Goal: Task Accomplishment & Management: Manage account settings

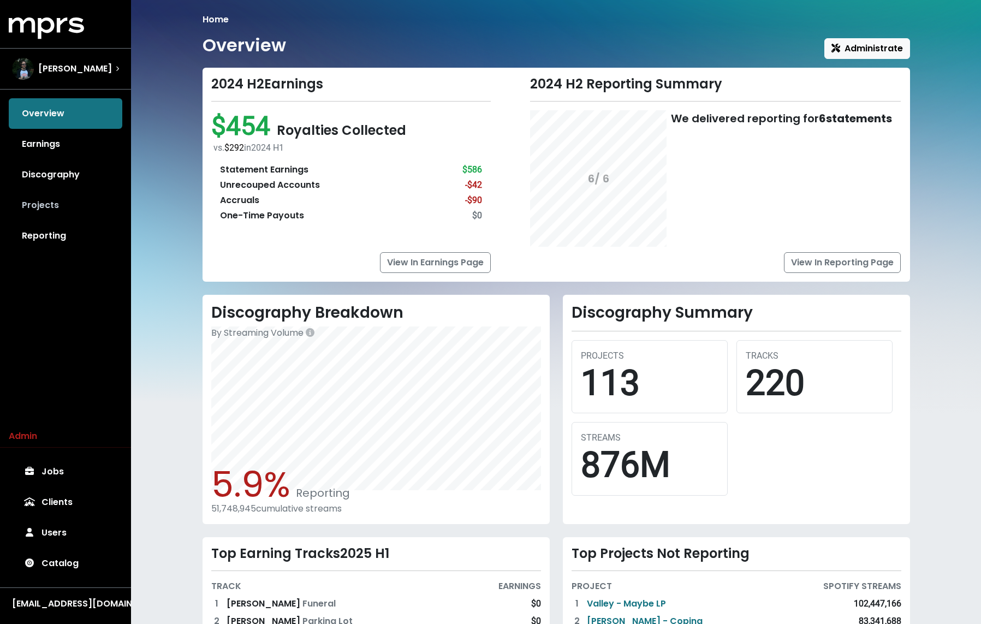
click at [68, 211] on link "Projects" at bounding box center [66, 205] width 114 height 31
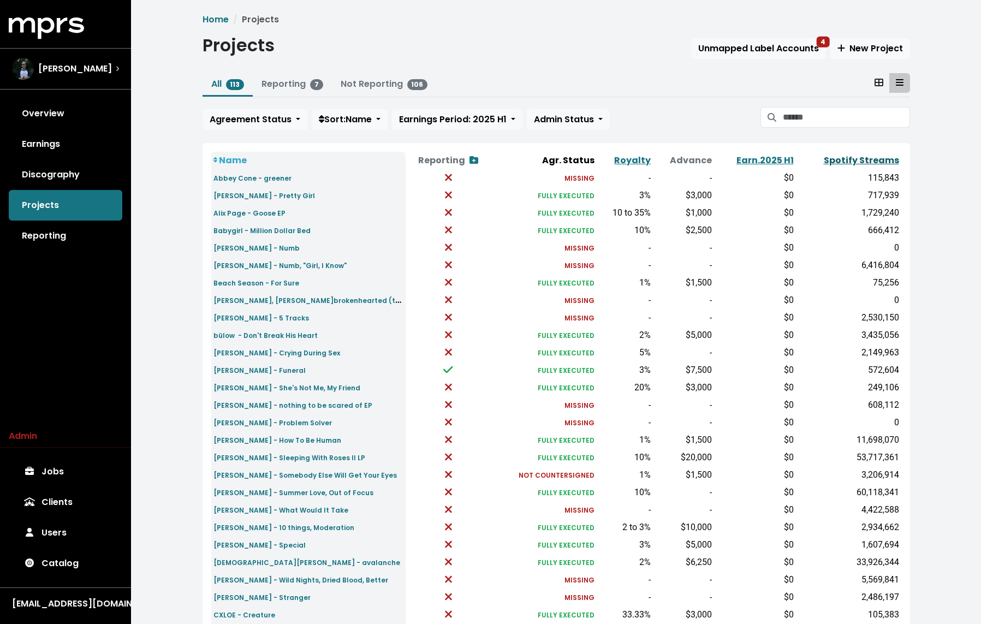
click at [854, 158] on link "Spotify Streams" at bounding box center [861, 160] width 75 height 13
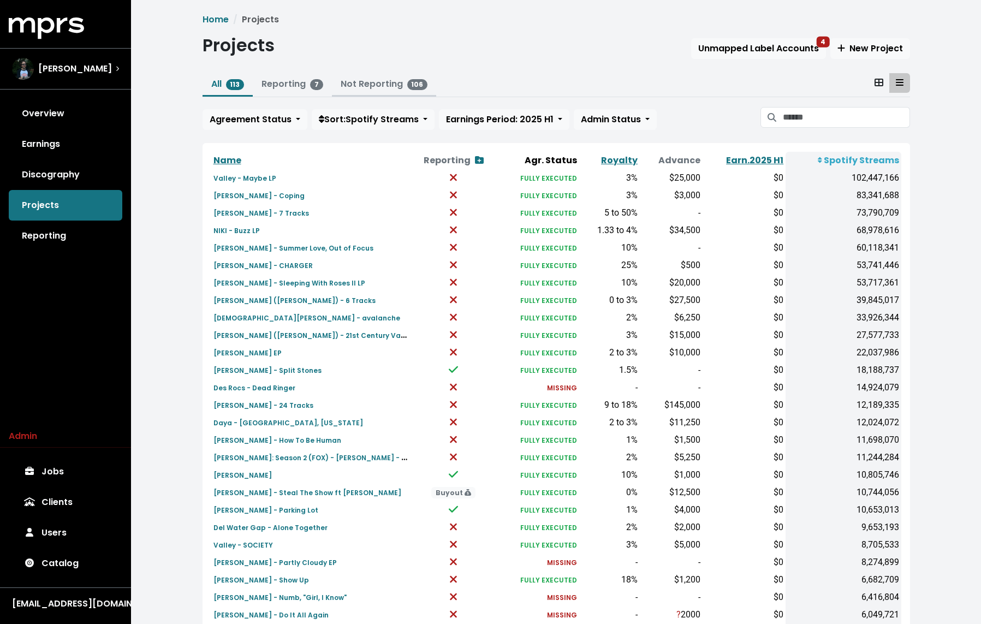
click at [356, 87] on link "Not Reporting 106" at bounding box center [384, 83] width 87 height 13
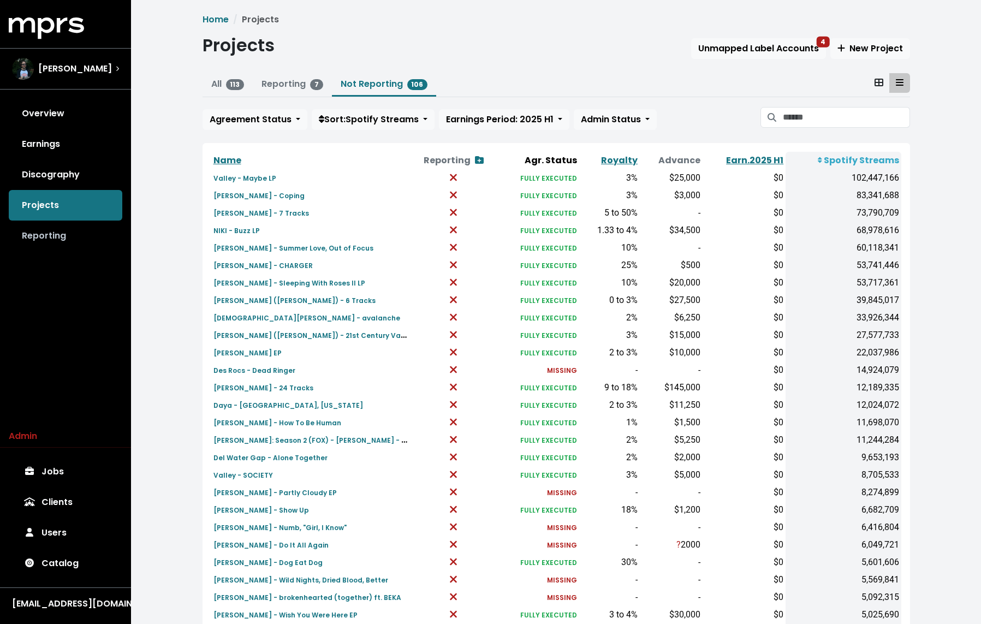
click at [57, 230] on link "Reporting" at bounding box center [66, 235] width 114 height 31
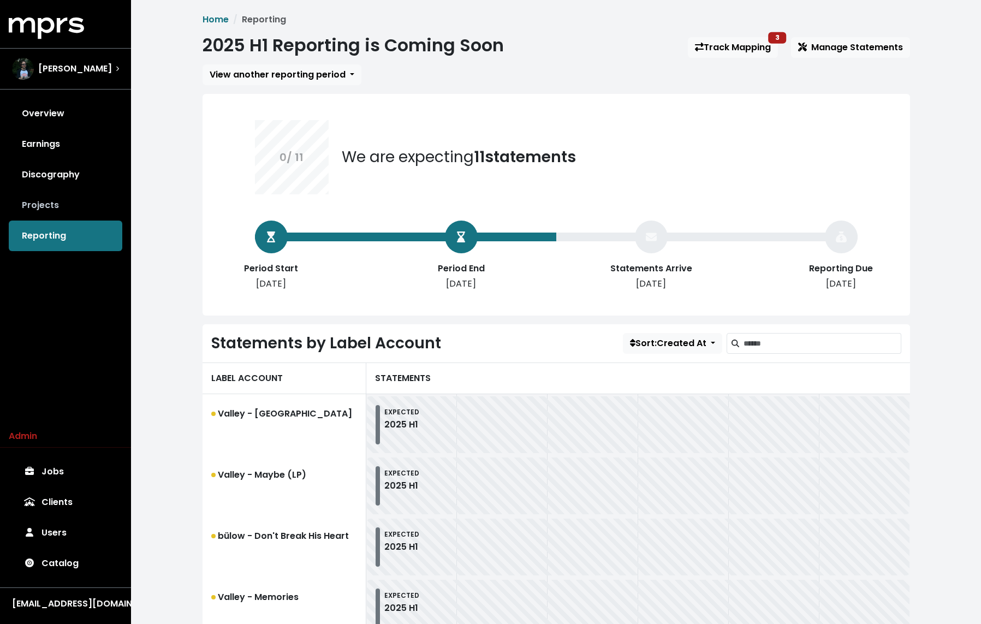
click at [97, 205] on link "Projects" at bounding box center [66, 205] width 114 height 31
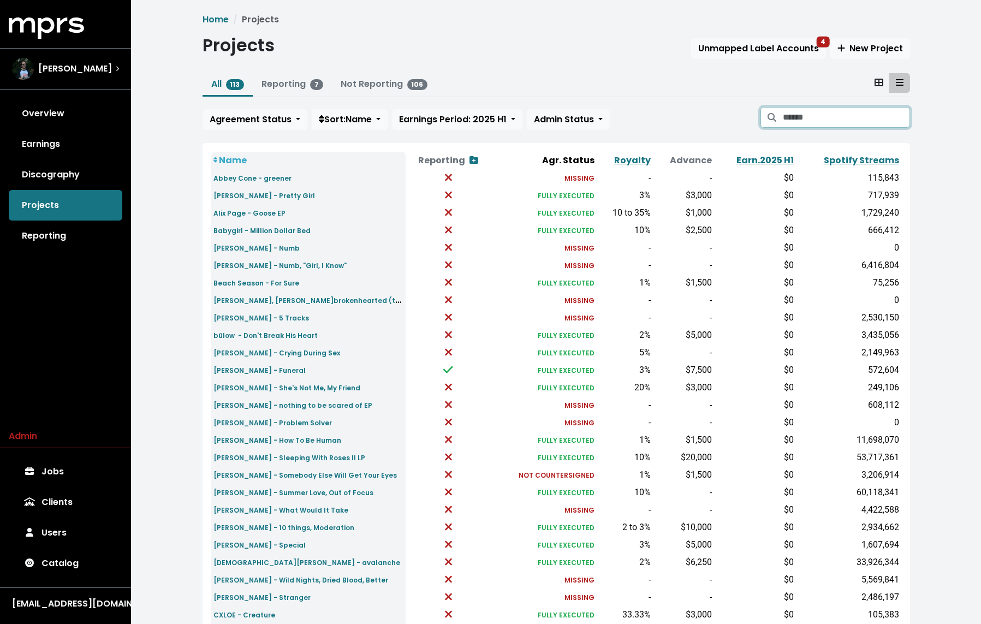
click at [801, 116] on input "Search projects" at bounding box center [846, 117] width 127 height 21
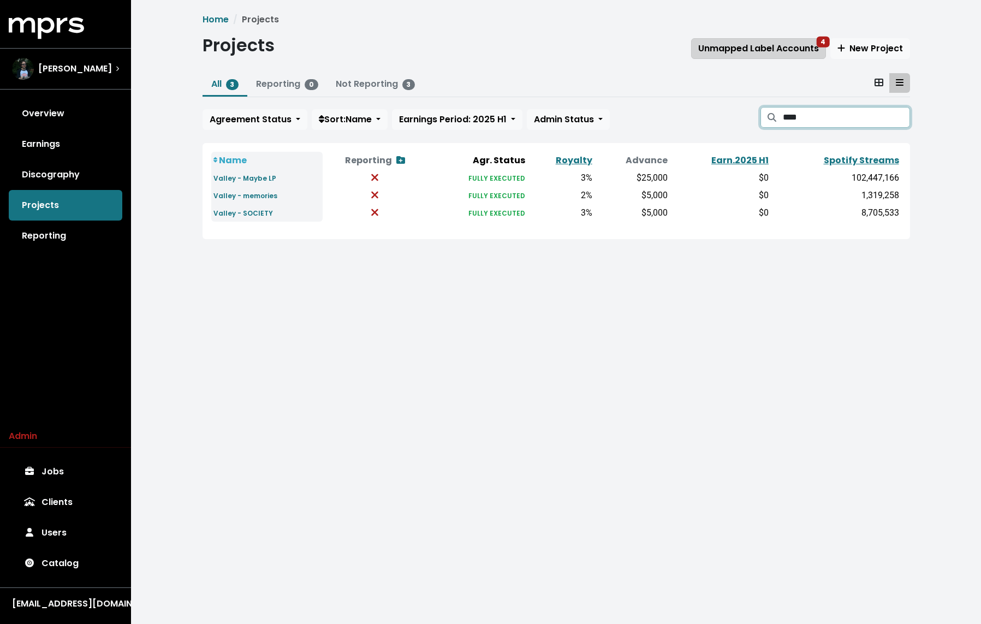
type input "****"
click at [748, 43] on span "Unmapped Label Accounts 4" at bounding box center [758, 48] width 121 height 13
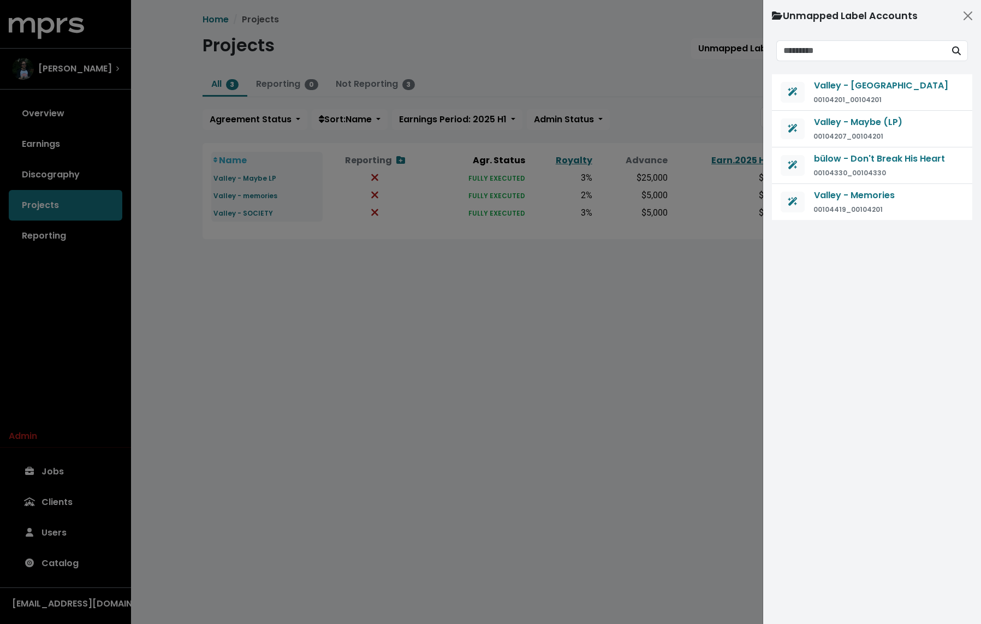
click at [504, 94] on div at bounding box center [490, 312] width 981 height 624
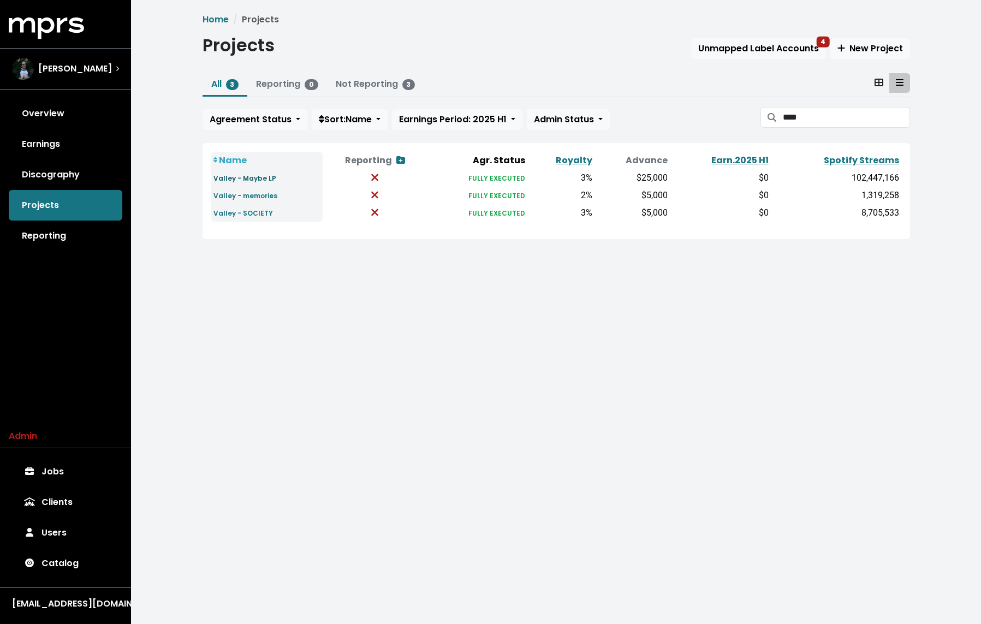
click at [229, 178] on small "Valley - Maybe LP" at bounding box center [244, 178] width 63 height 9
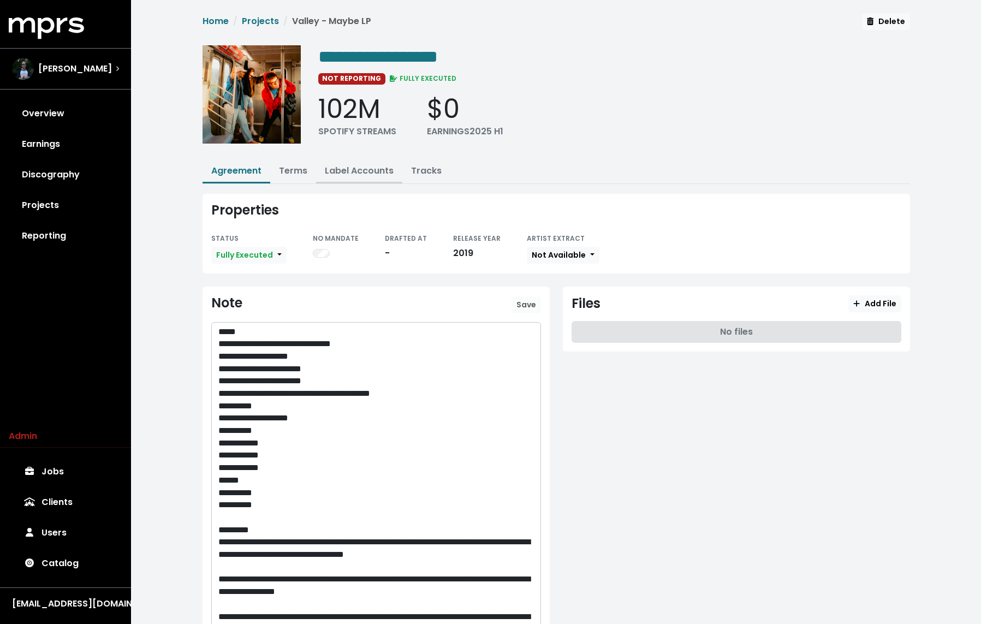
click at [348, 162] on button "Label Accounts" at bounding box center [359, 171] width 86 height 23
click at [344, 174] on link "Label Accounts" at bounding box center [359, 170] width 69 height 13
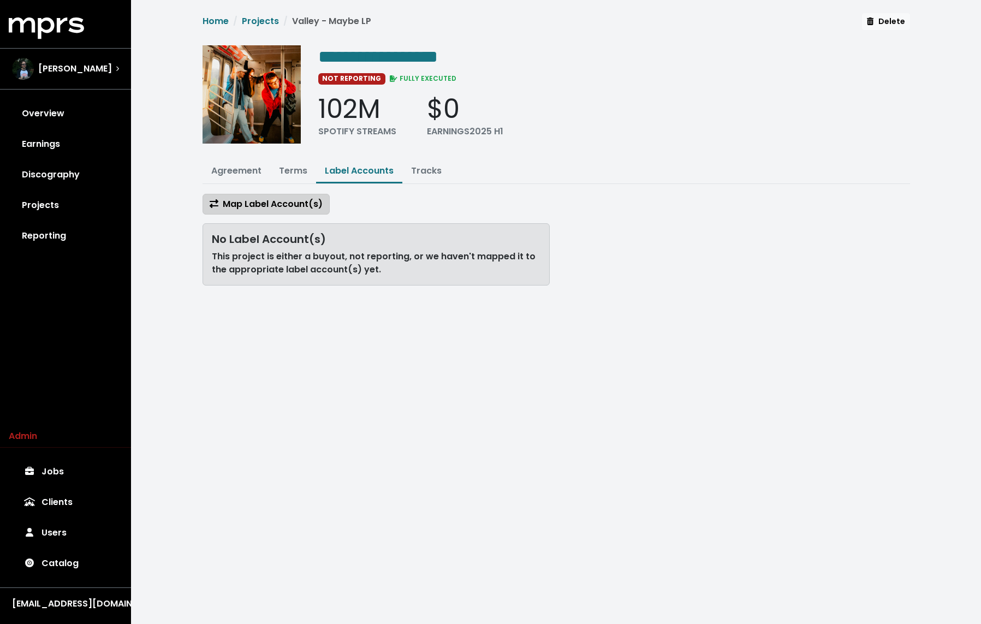
click at [294, 206] on span "Map Label Account(s)" at bounding box center [266, 204] width 113 height 13
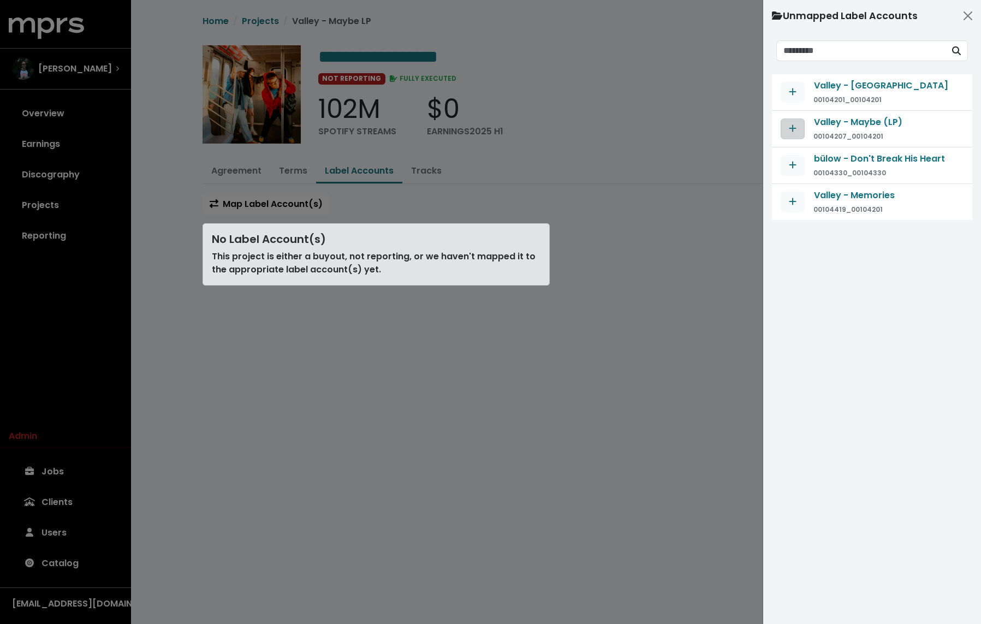
click at [791, 119] on button "Map contract to selected agreement" at bounding box center [792, 128] width 24 height 21
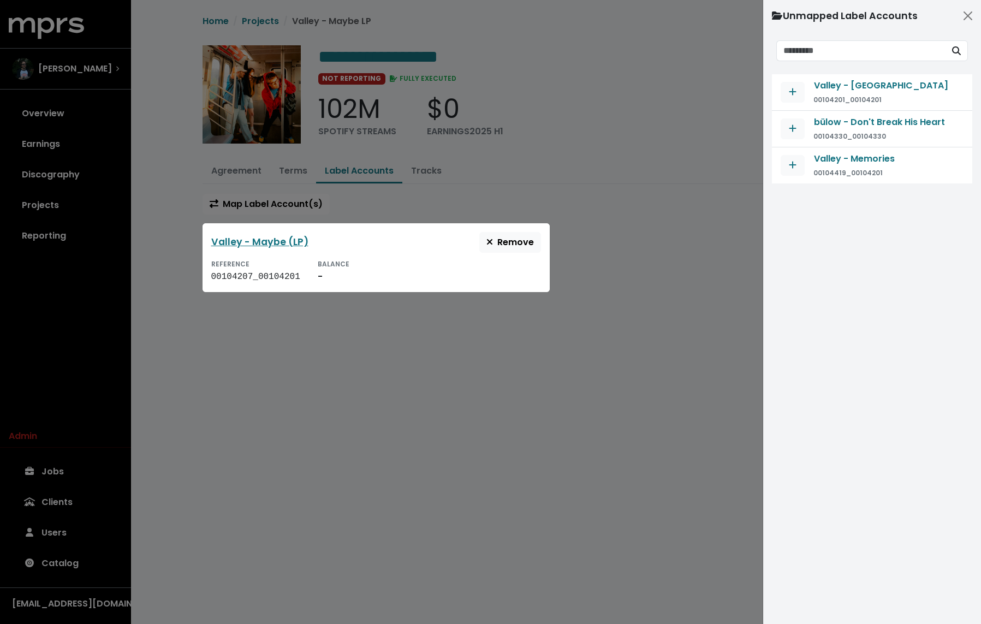
click at [464, 182] on div at bounding box center [490, 312] width 981 height 624
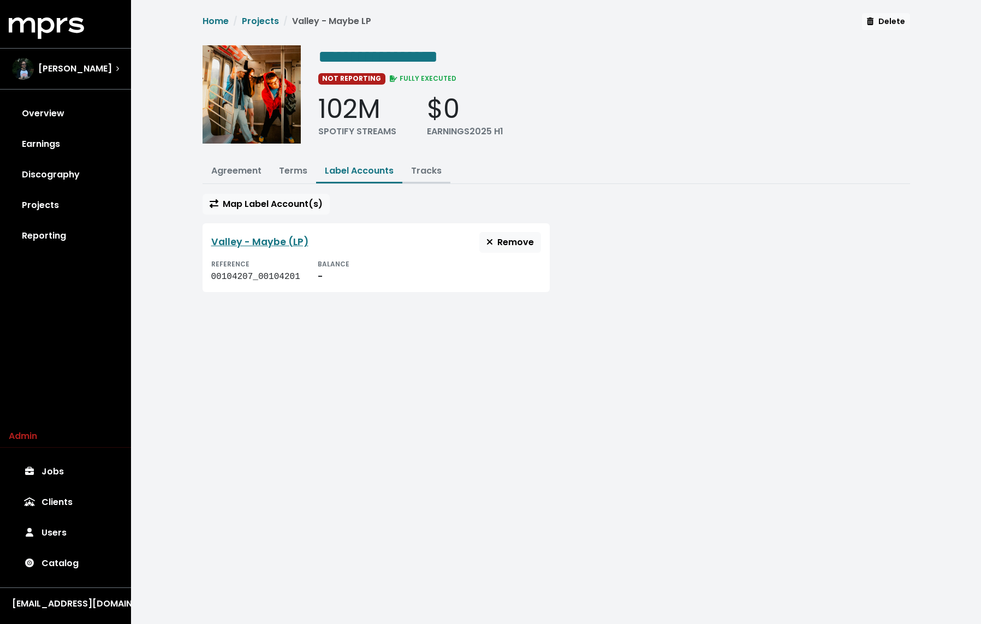
click at [426, 169] on link "Tracks" at bounding box center [426, 170] width 31 height 13
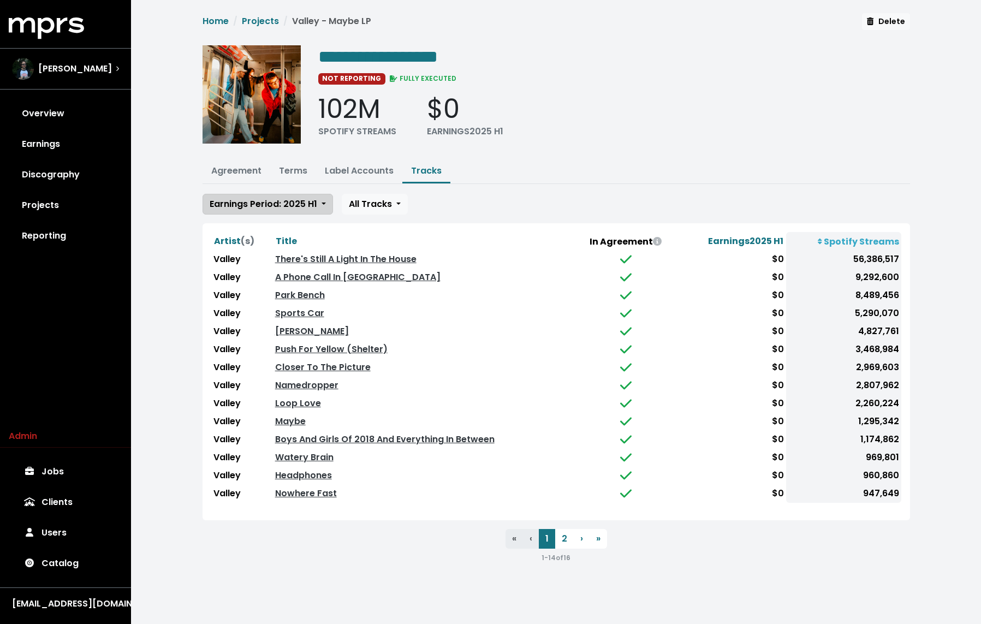
click at [307, 204] on span "Earnings Period: 2025 H1" at bounding box center [264, 204] width 108 height 13
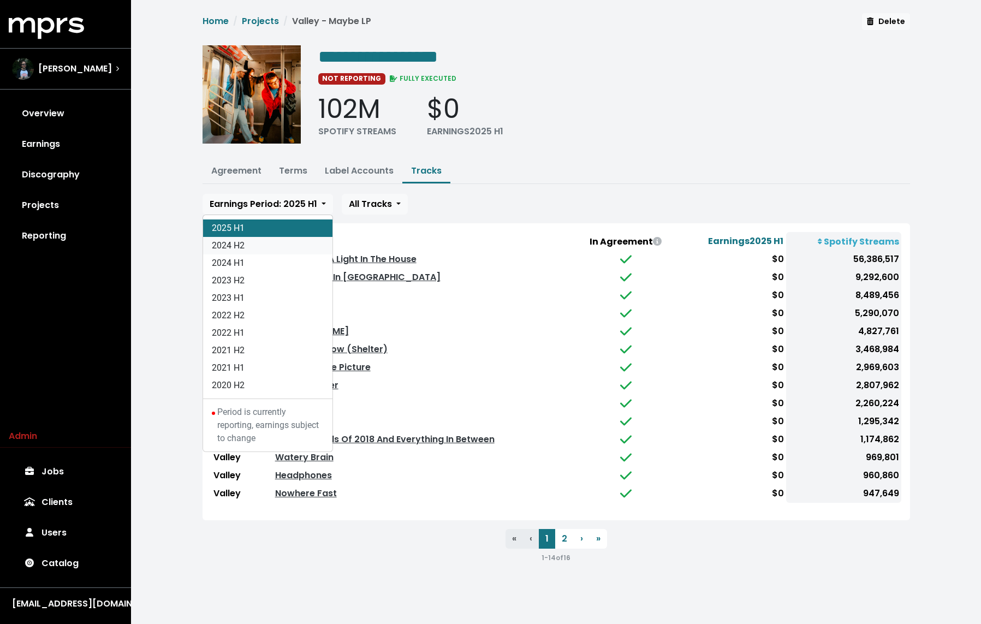
click at [275, 241] on link "2024 H2" at bounding box center [267, 245] width 129 height 17
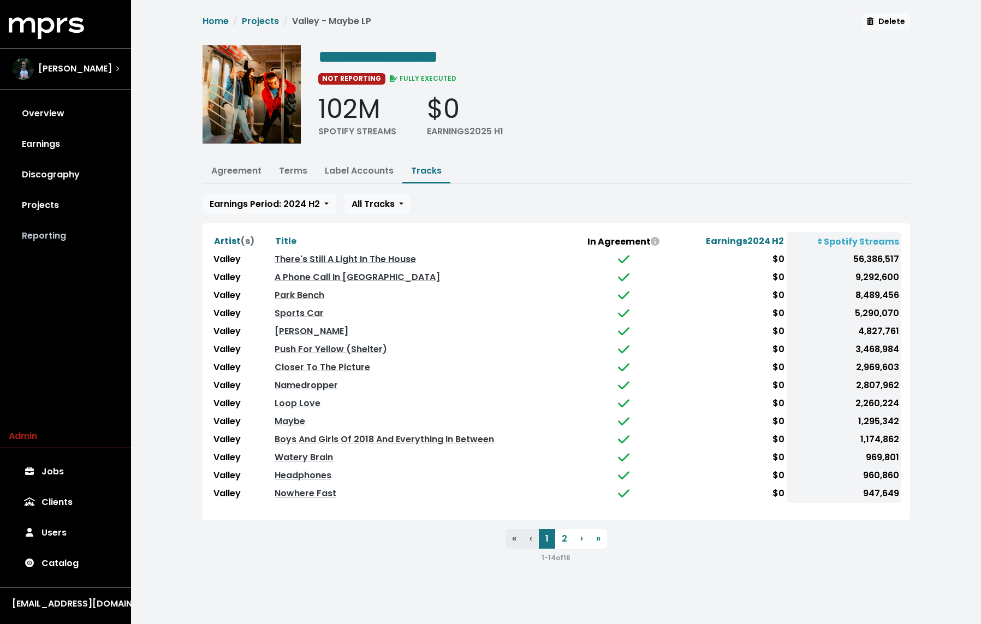
click at [60, 237] on link "Reporting" at bounding box center [66, 235] width 114 height 31
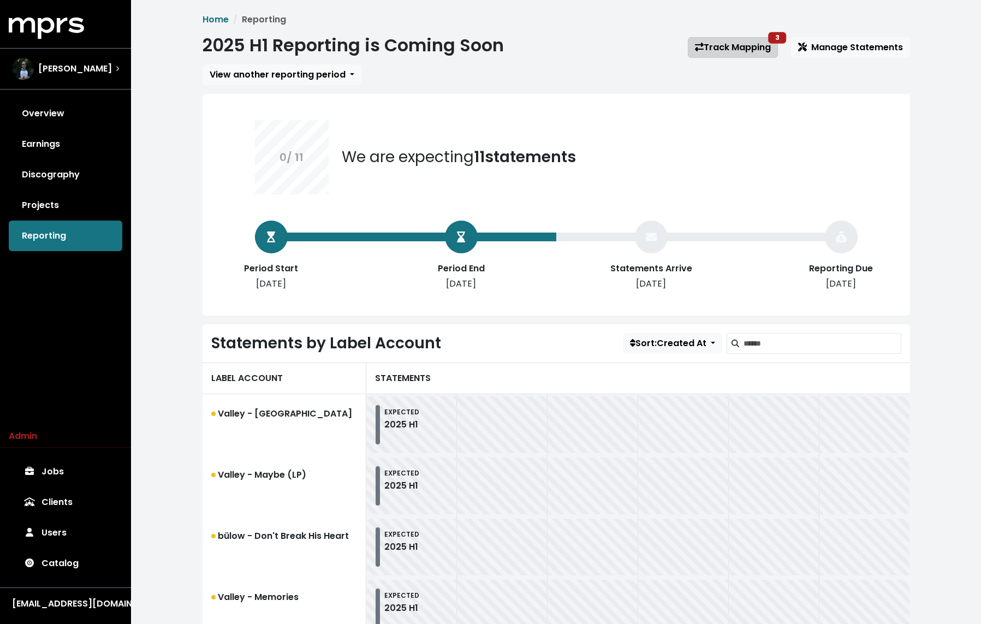
click at [713, 39] on link "Track Mapping 3" at bounding box center [733, 47] width 90 height 21
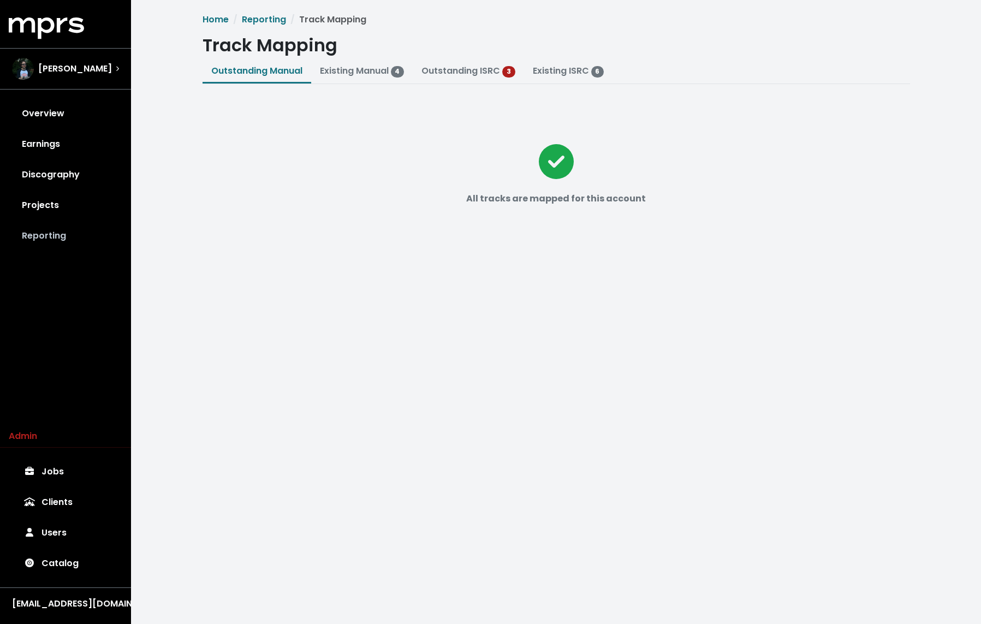
click at [61, 232] on link "Reporting" at bounding box center [66, 235] width 114 height 31
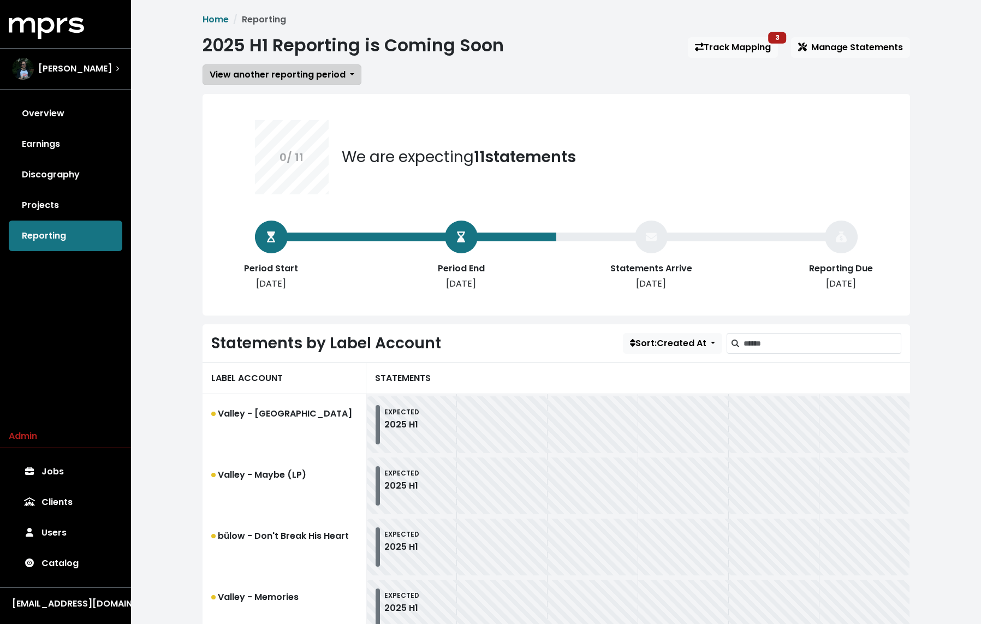
click at [285, 84] on button "View another reporting period" at bounding box center [281, 74] width 159 height 21
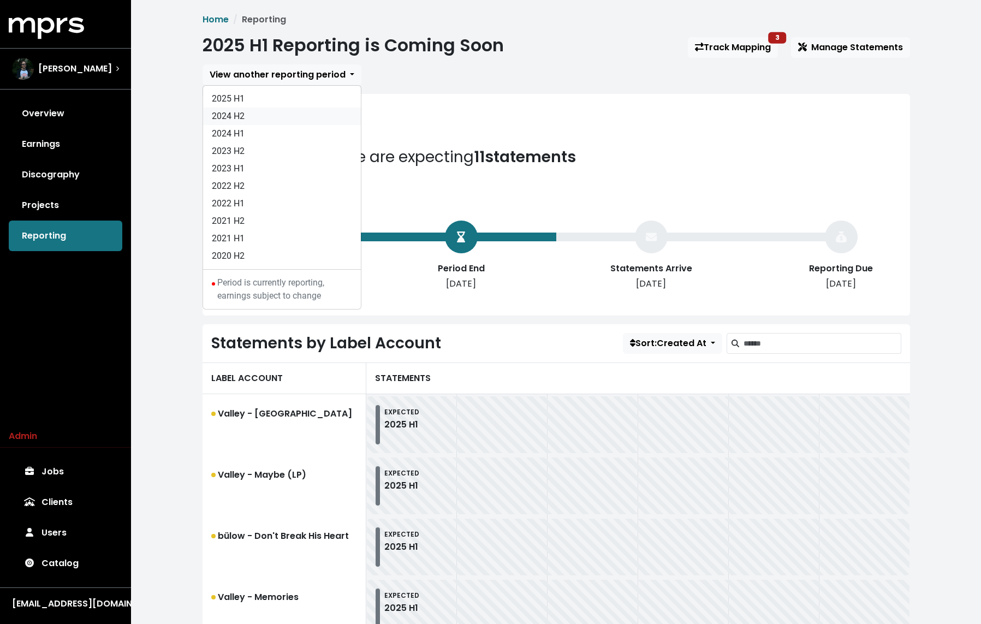
click at [251, 116] on link "2024 H2" at bounding box center [282, 116] width 158 height 17
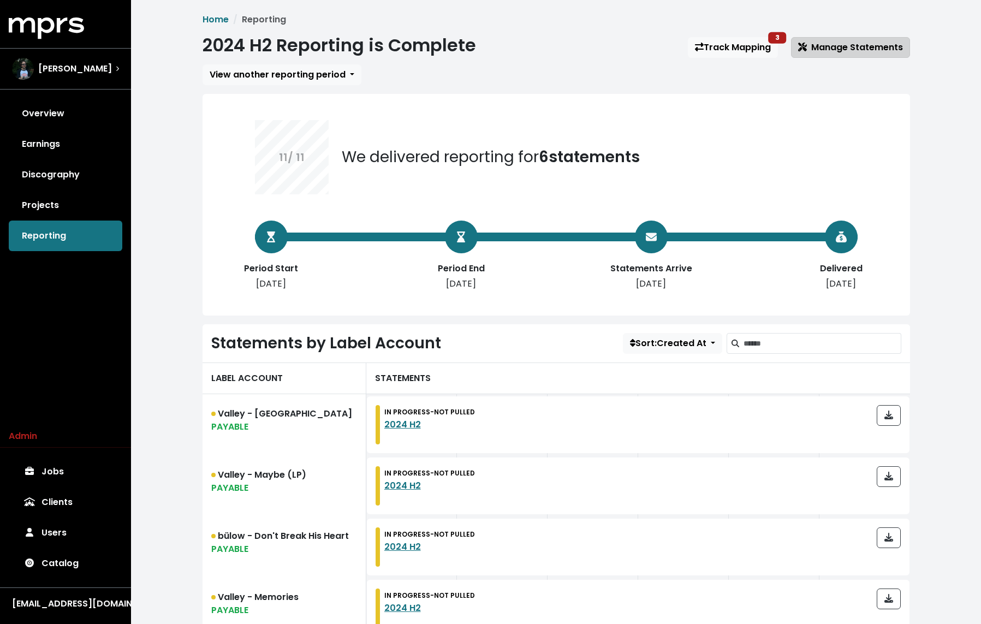
click at [836, 48] on span "Manage Statements" at bounding box center [850, 47] width 105 height 13
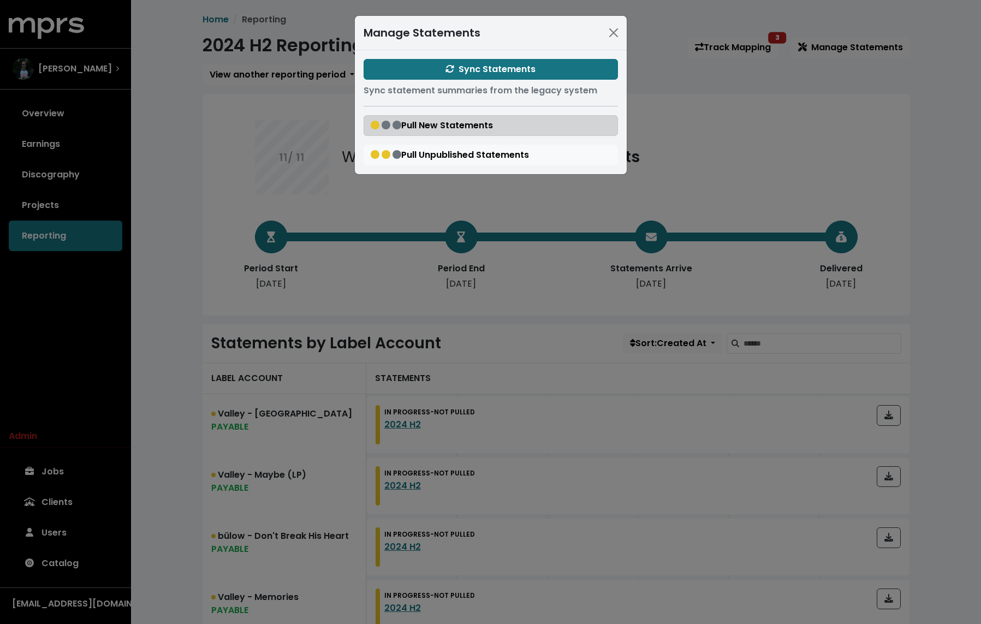
click at [492, 121] on span "Pull New Statements" at bounding box center [432, 125] width 122 height 13
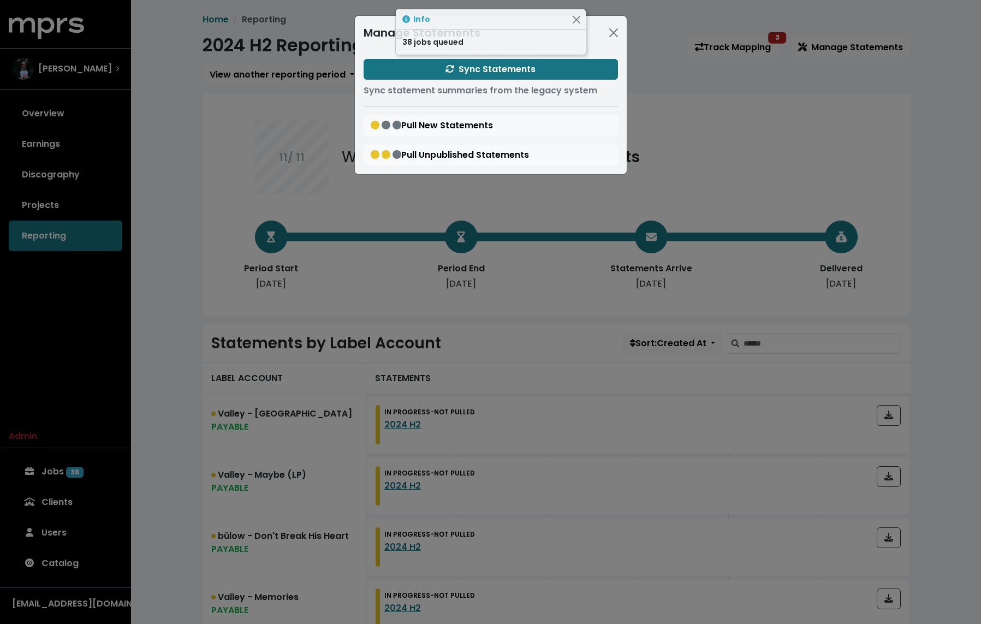
click at [149, 278] on div "Manage Statements Sync Statements Sync statement summaries from the legacy syst…" at bounding box center [490, 312] width 981 height 624
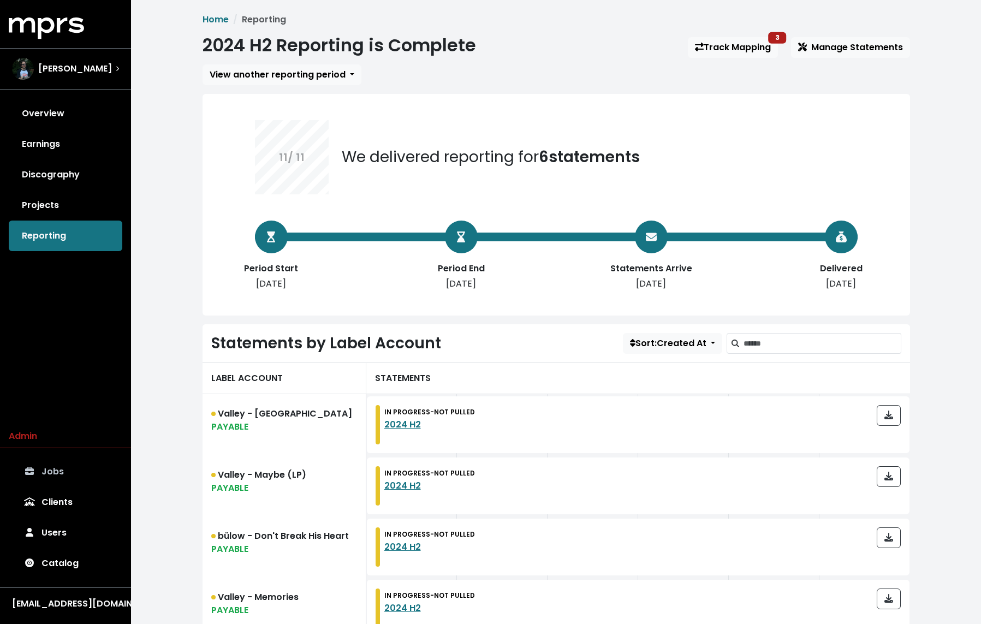
click at [56, 476] on link "Jobs" at bounding box center [66, 471] width 114 height 31
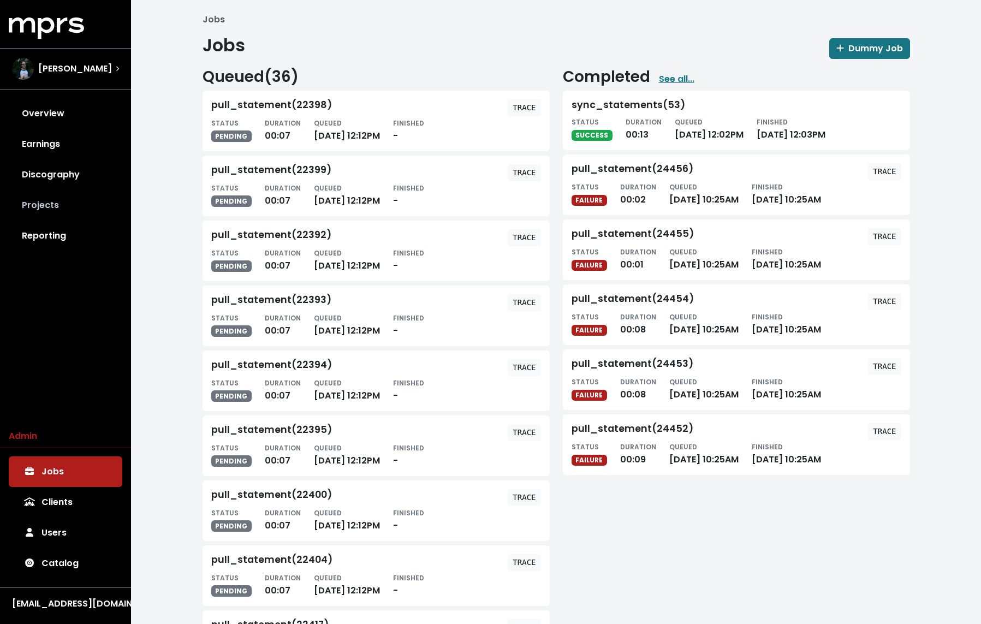
click at [40, 206] on link "Projects" at bounding box center [66, 205] width 114 height 31
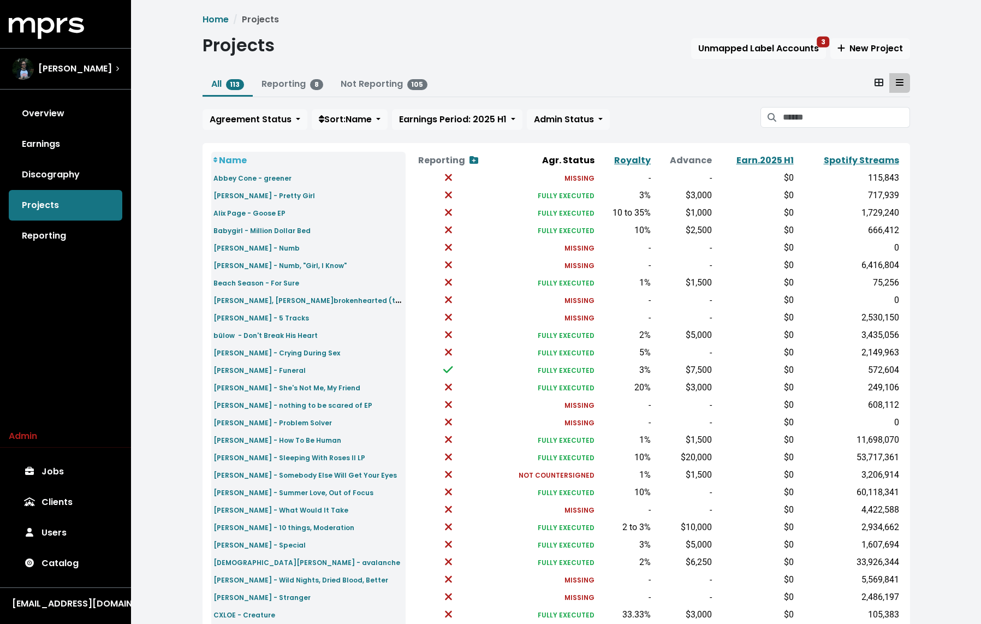
click at [167, 166] on div "Home Projects Projects Unmapped Label Accounts 3 New Project All 113 Reporting …" at bounding box center [556, 407] width 850 height 815
click at [147, 270] on div "Home Projects Projects Unmapped Label Accounts 3 New Project All 113 Reporting …" at bounding box center [556, 407] width 850 height 815
click at [70, 454] on div "Admin Jobs Clients Users Catalog" at bounding box center [65, 504] width 131 height 149
click at [62, 466] on link "Jobs" at bounding box center [66, 471] width 114 height 31
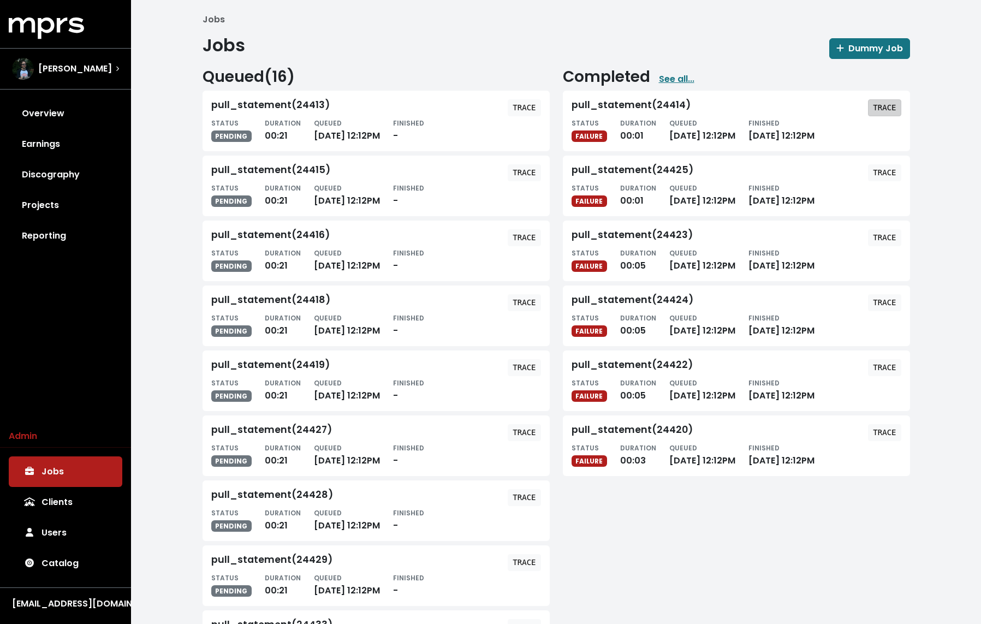
click at [887, 110] on tt "TRACE" at bounding box center [884, 107] width 23 height 9
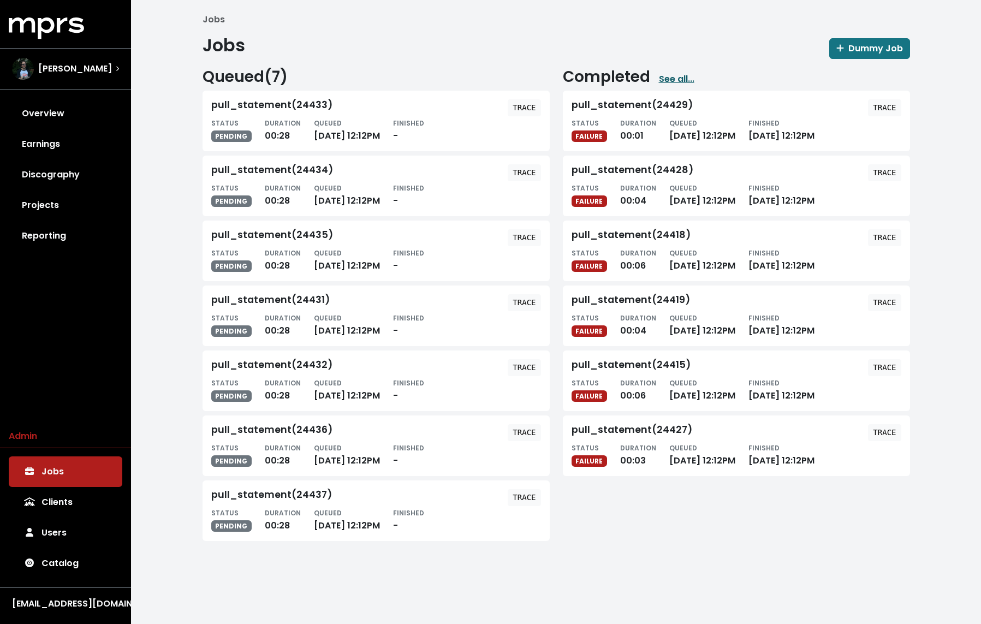
click at [678, 73] on link "See all..." at bounding box center [676, 79] width 35 height 13
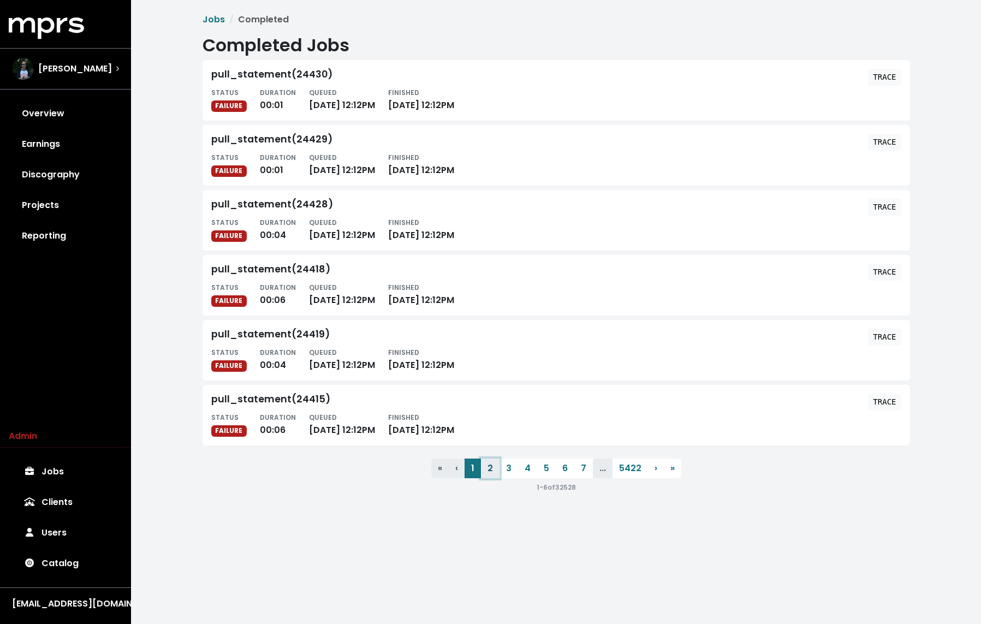
click at [485, 472] on button "2" at bounding box center [490, 468] width 19 height 20
click at [515, 472] on button "3" at bounding box center [508, 468] width 19 height 20
click at [529, 468] on button "4" at bounding box center [527, 468] width 19 height 20
click at [552, 467] on button "5" at bounding box center [546, 468] width 19 height 20
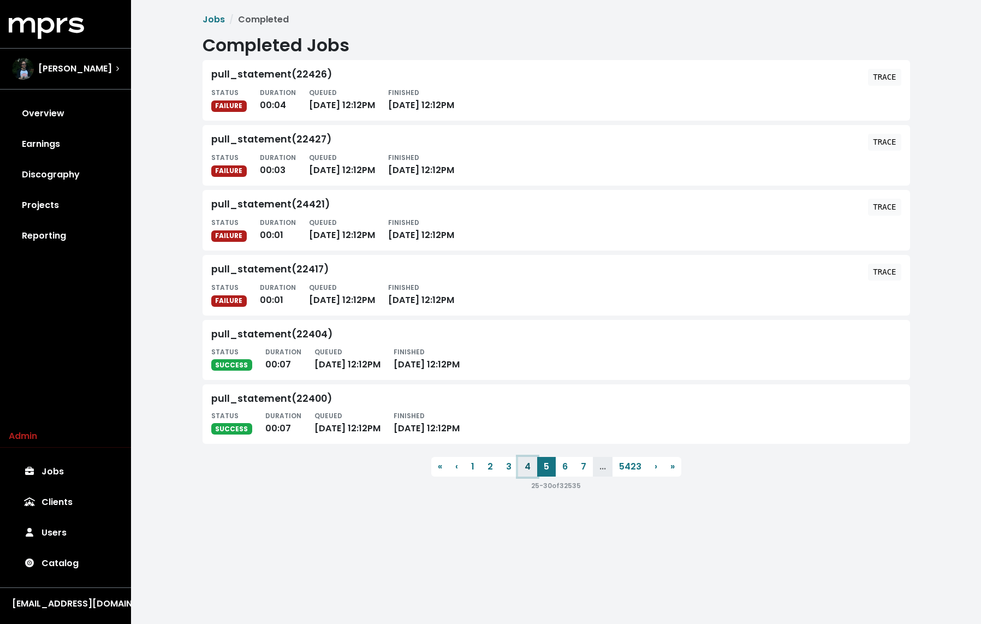
click at [518, 466] on button "4" at bounding box center [527, 467] width 19 height 20
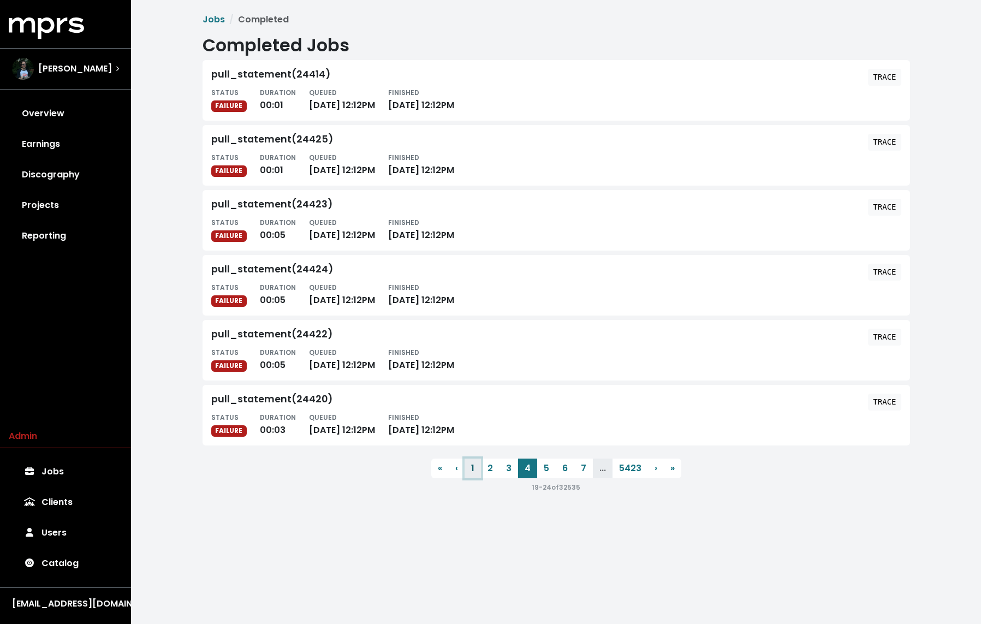
click at [473, 467] on button "1" at bounding box center [472, 468] width 16 height 20
click at [870, 70] on button "TRACE" at bounding box center [884, 77] width 33 height 17
click at [891, 78] on tt "TRACE" at bounding box center [884, 77] width 23 height 9
click at [52, 211] on link "Projects" at bounding box center [66, 205] width 114 height 31
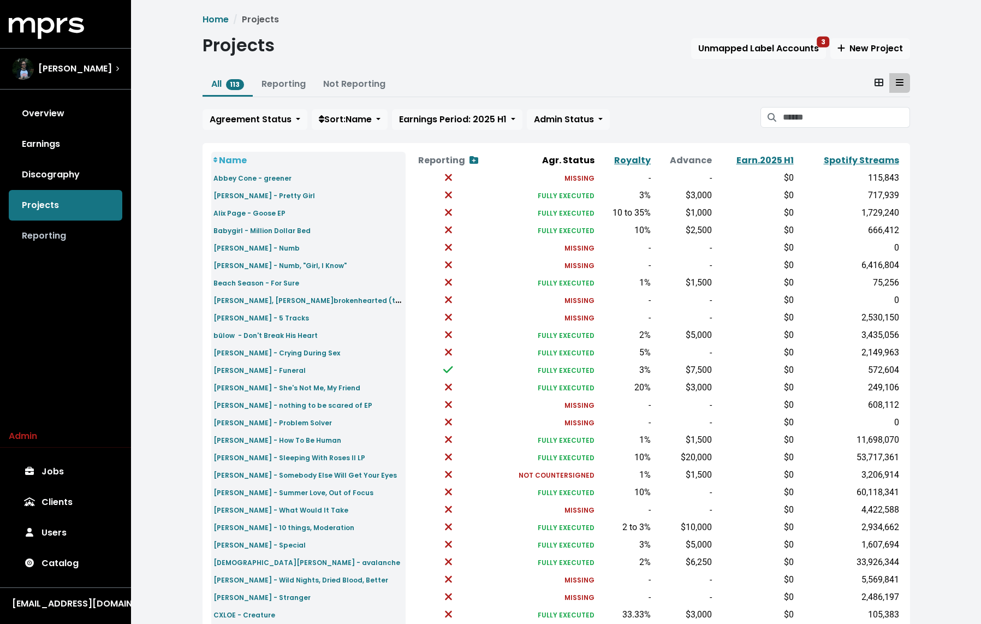
click at [45, 240] on link "Reporting" at bounding box center [66, 235] width 114 height 31
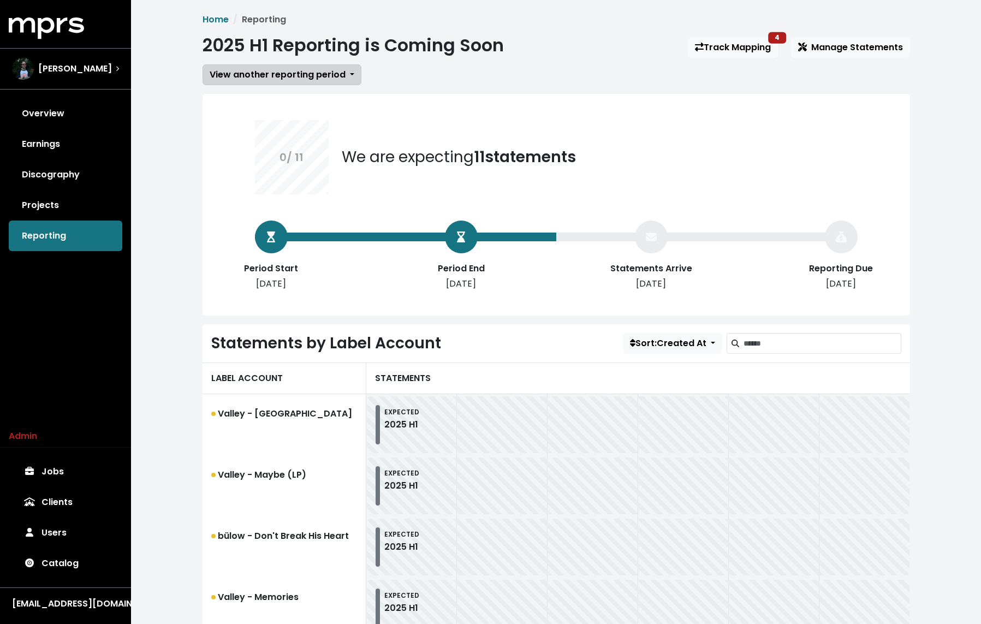
click at [288, 74] on span "View another reporting period" at bounding box center [278, 74] width 136 height 13
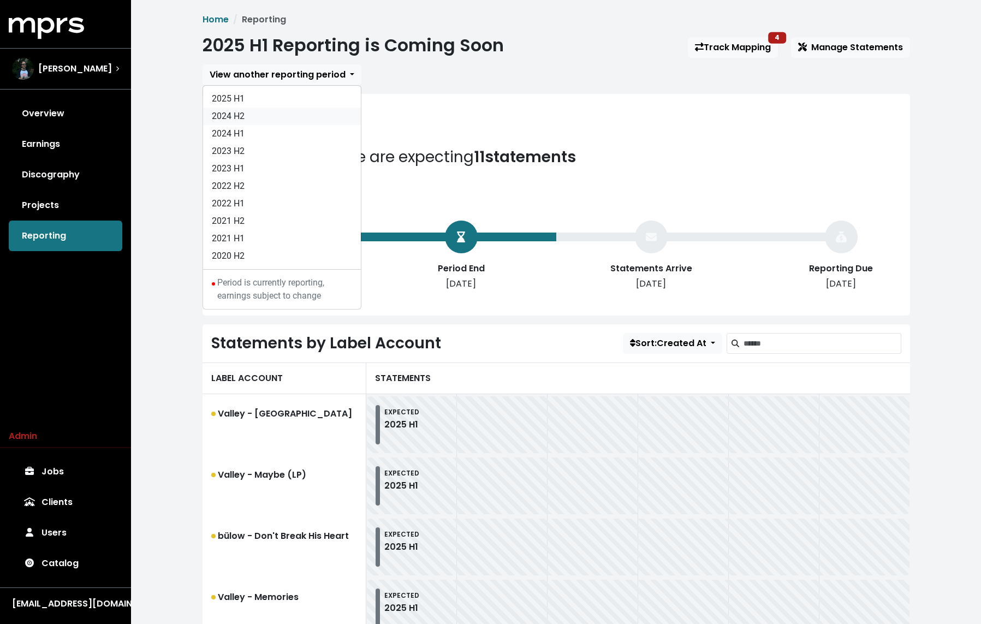
click at [257, 111] on link "2024 H2" at bounding box center [282, 116] width 158 height 17
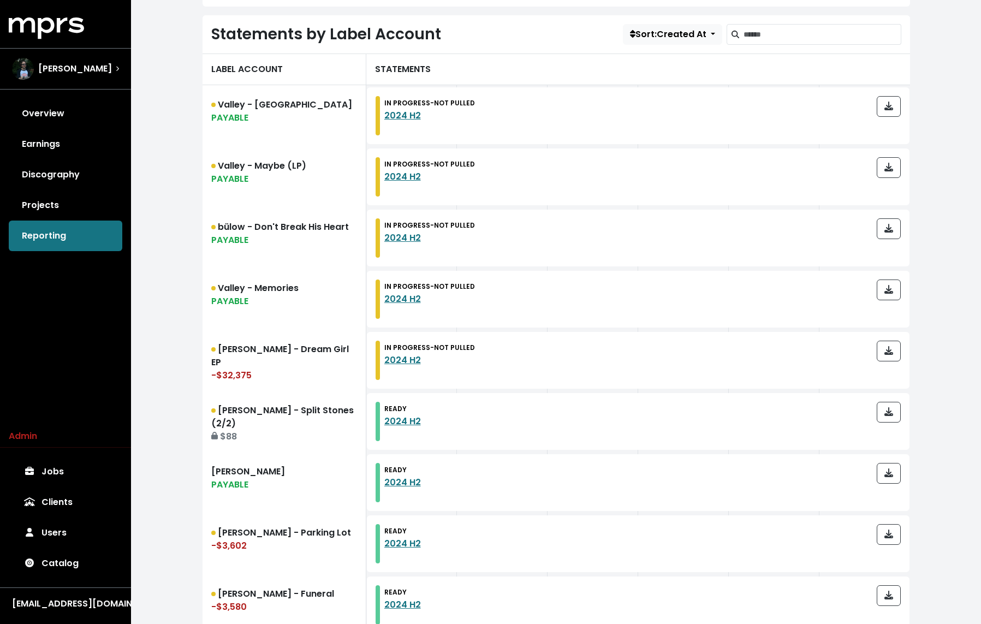
scroll to position [239, 0]
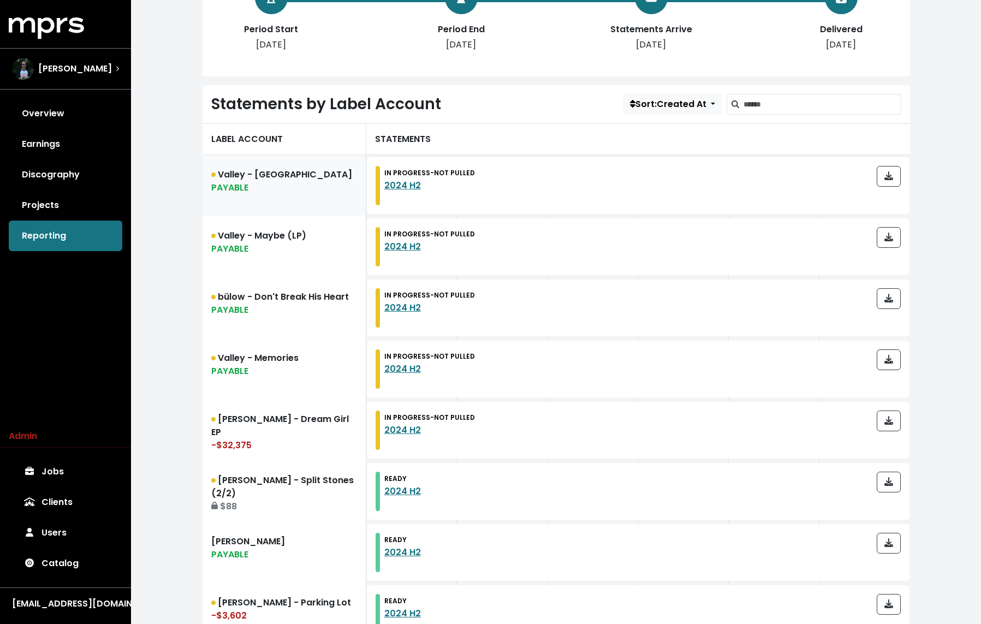
click at [270, 172] on link "Valley - Soceity PAYABLE" at bounding box center [284, 185] width 164 height 61
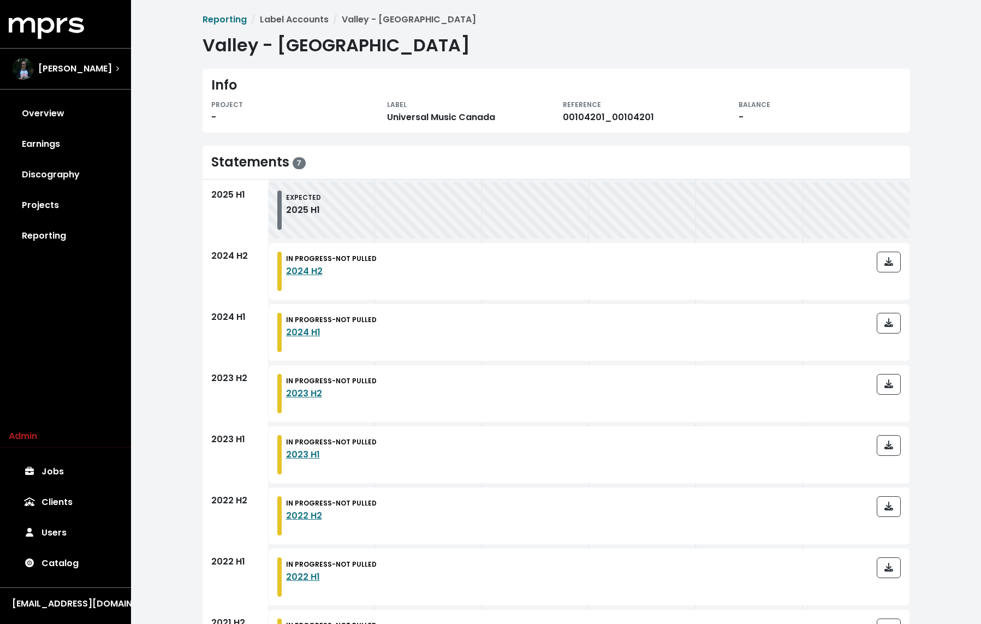
scroll to position [62, 0]
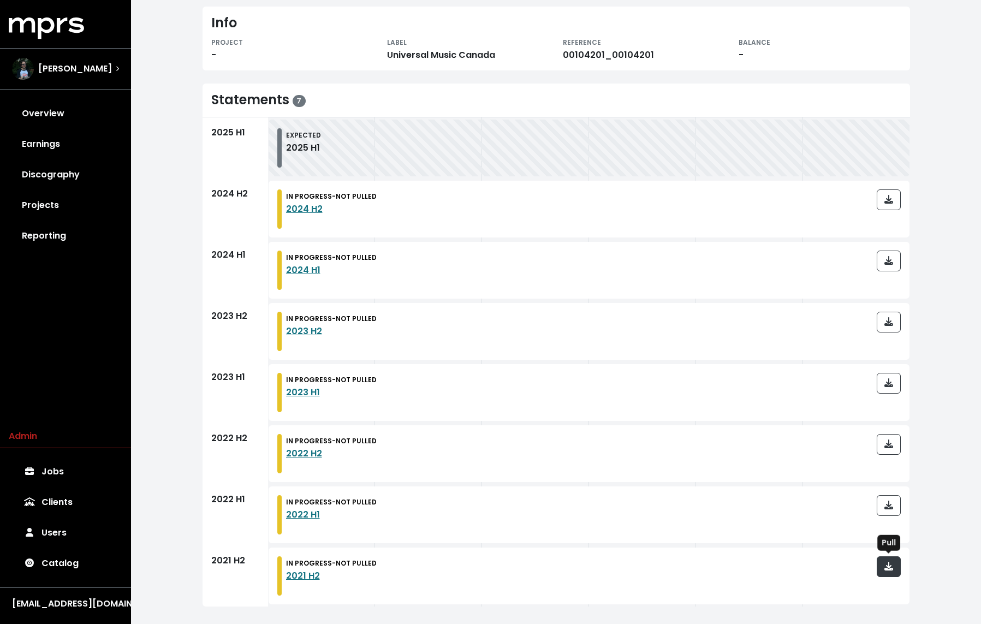
click at [888, 569] on icon "button" at bounding box center [888, 566] width 9 height 9
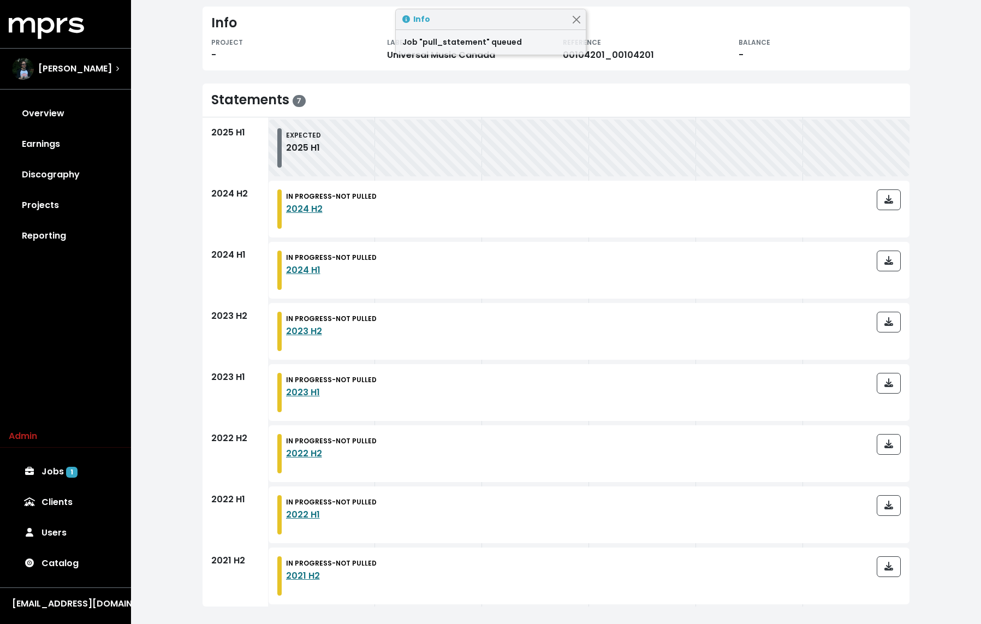
click at [555, 77] on span "Reporting Label Accounts Valley - Soceity Valley - Soceity Info PROJECT - LABEL…" at bounding box center [555, 278] width 707 height 655
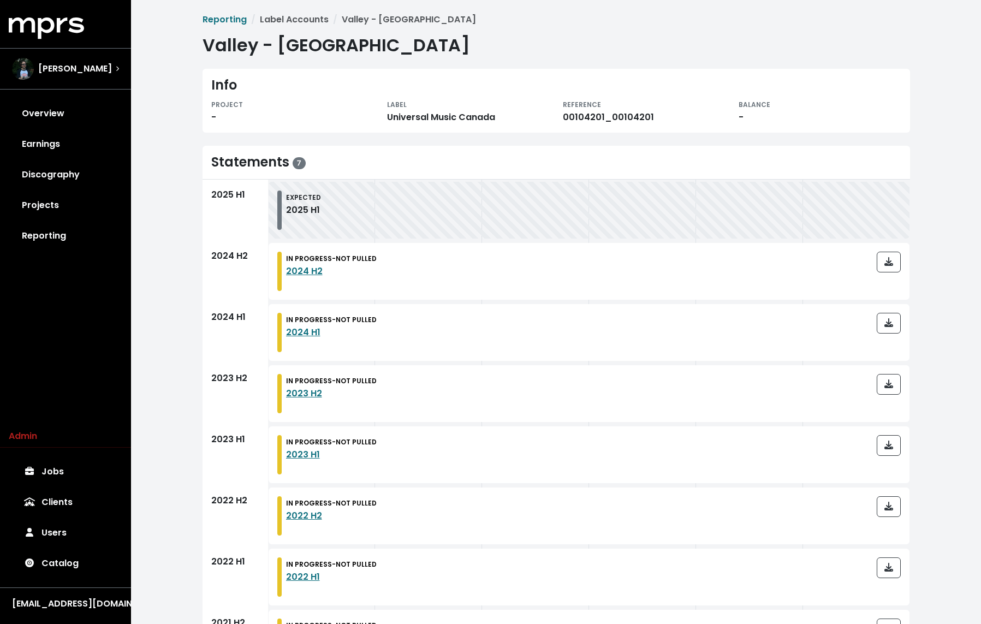
scroll to position [62, 0]
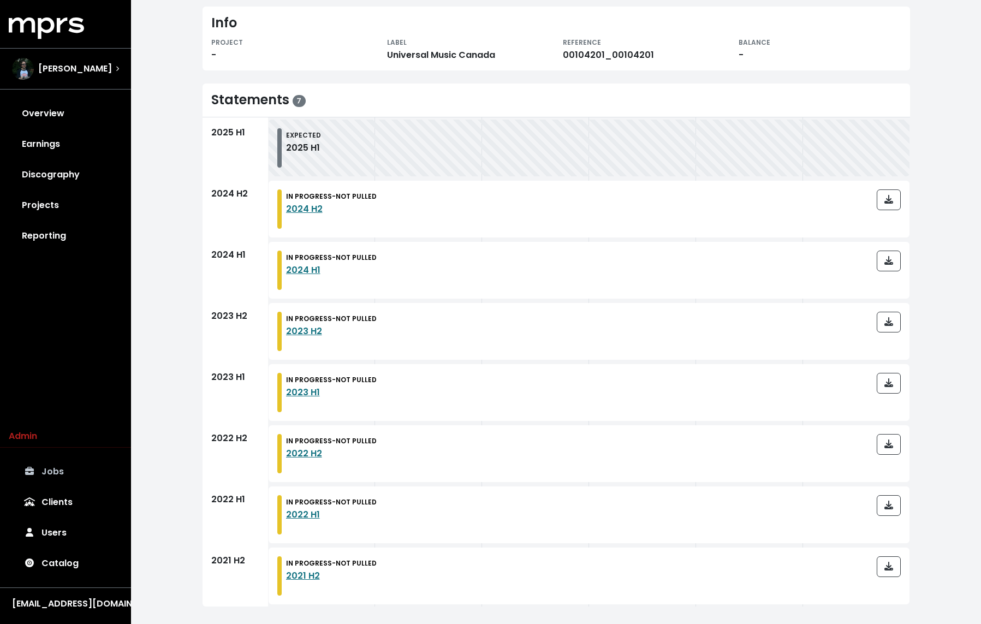
click at [52, 474] on link "Jobs" at bounding box center [66, 471] width 114 height 31
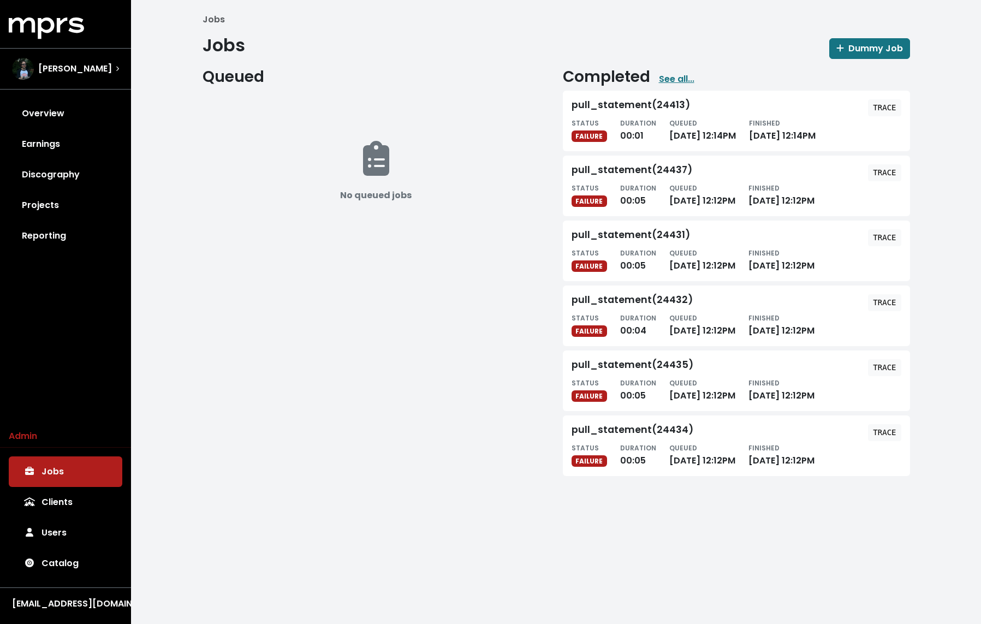
click at [218, 222] on div "No queued jobs" at bounding box center [375, 178] width 347 height 175
click at [62, 100] on link "Overview" at bounding box center [66, 113] width 114 height 31
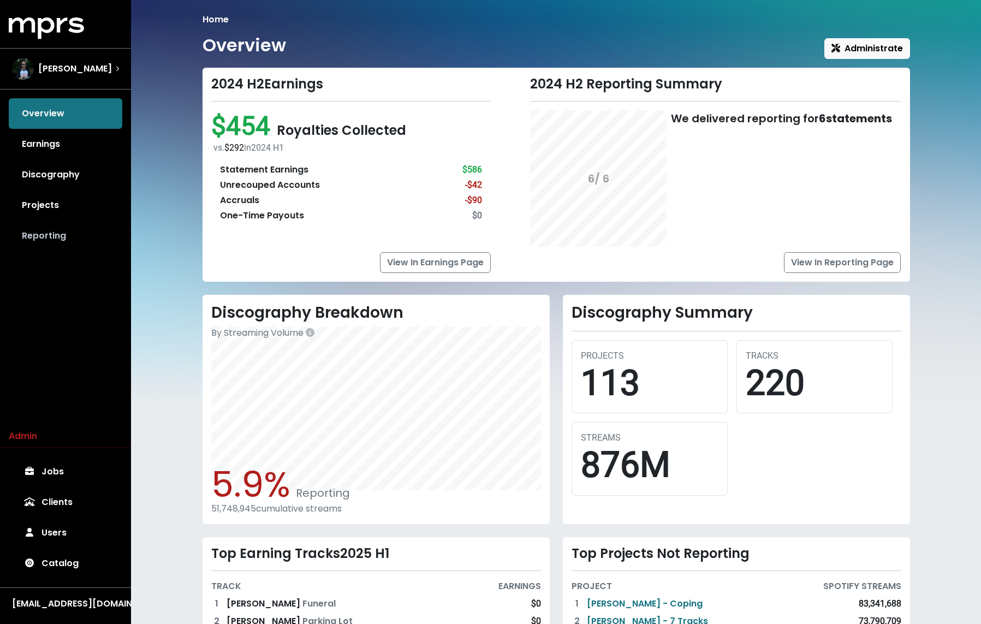
click at [66, 249] on link "Reporting" at bounding box center [66, 235] width 114 height 31
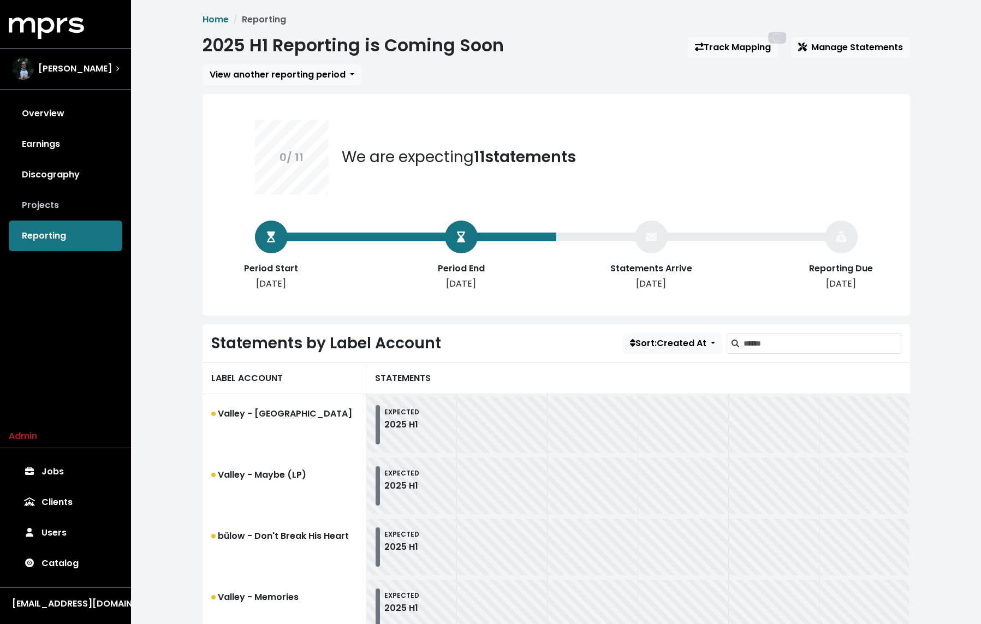
click at [52, 193] on link "Projects" at bounding box center [66, 205] width 114 height 31
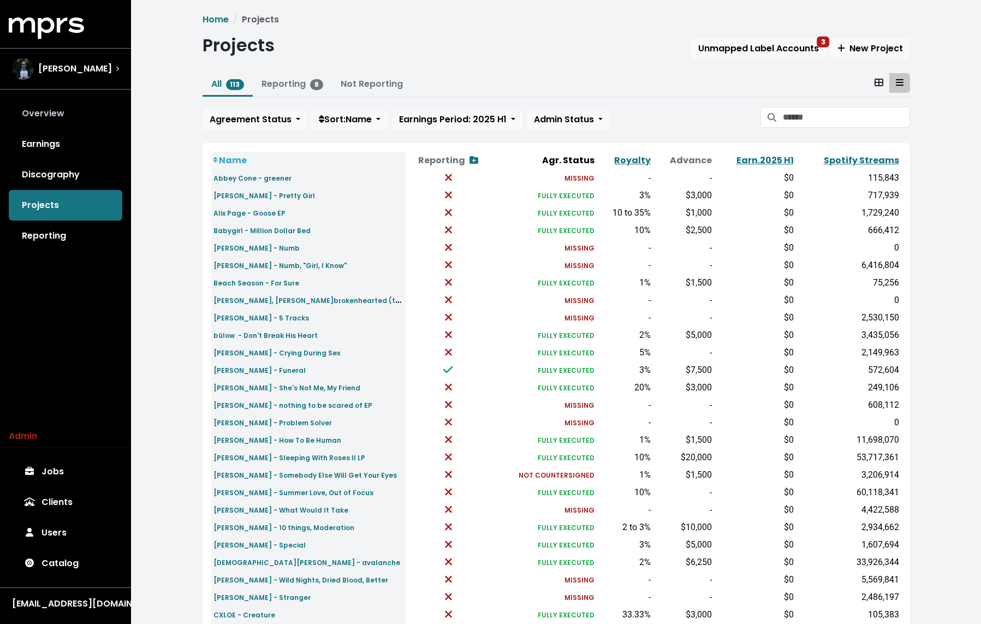
click at [53, 121] on link "Overview" at bounding box center [66, 113] width 114 height 31
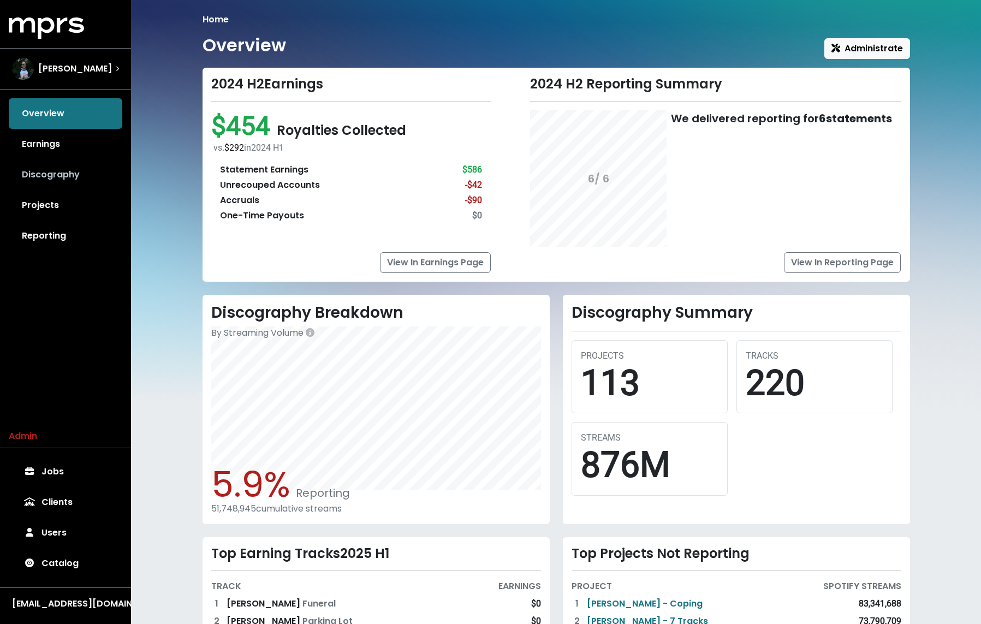
click at [43, 188] on link "Discography" at bounding box center [66, 174] width 114 height 31
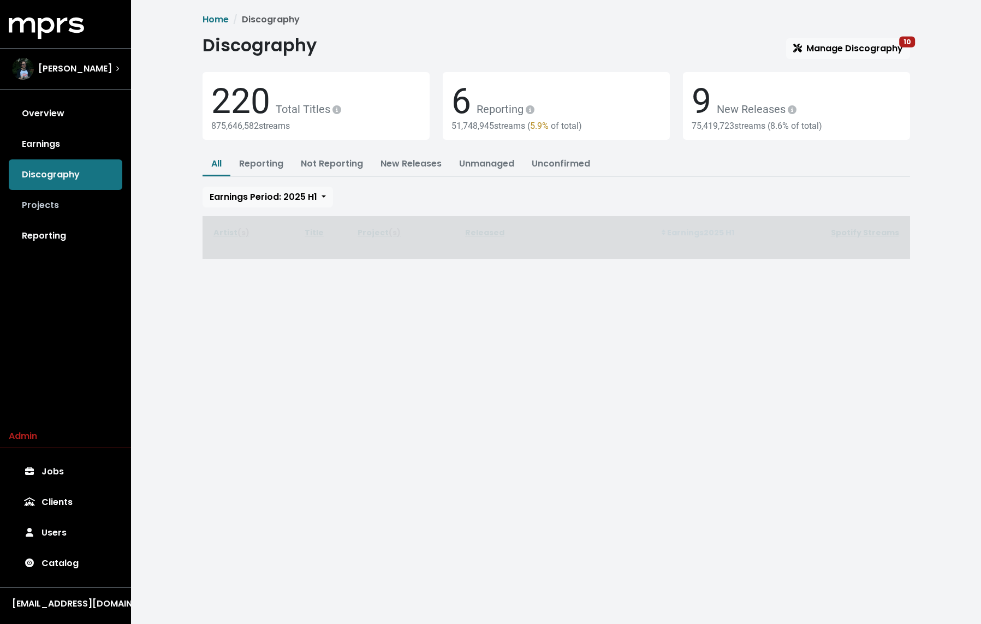
click at [34, 214] on link "Projects" at bounding box center [66, 205] width 114 height 31
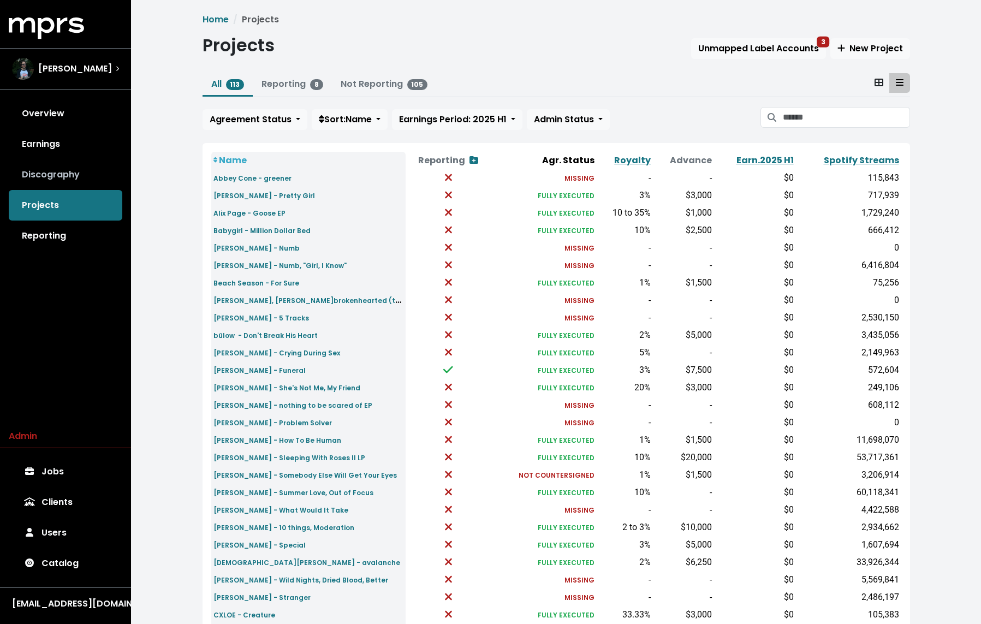
click at [42, 167] on link "Discography" at bounding box center [66, 174] width 114 height 31
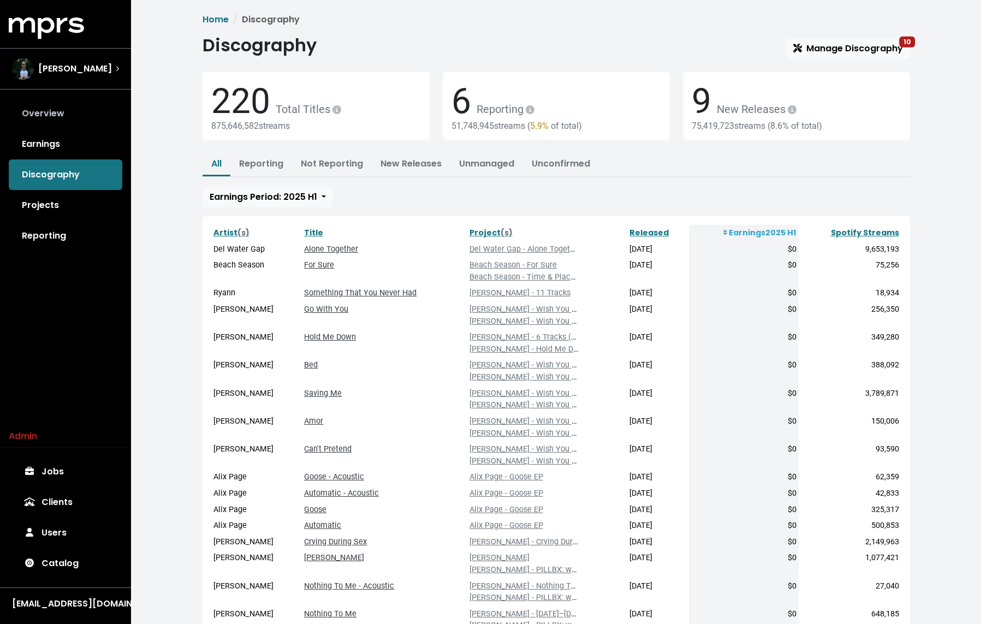
click at [61, 114] on link "Overview" at bounding box center [66, 113] width 114 height 31
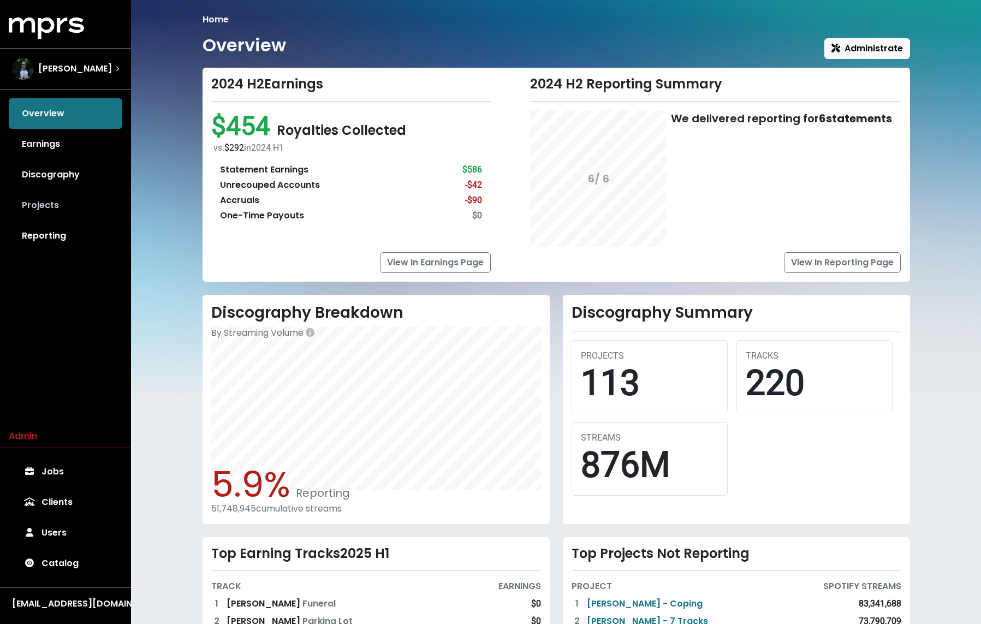
click at [70, 207] on link "Projects" at bounding box center [66, 205] width 114 height 31
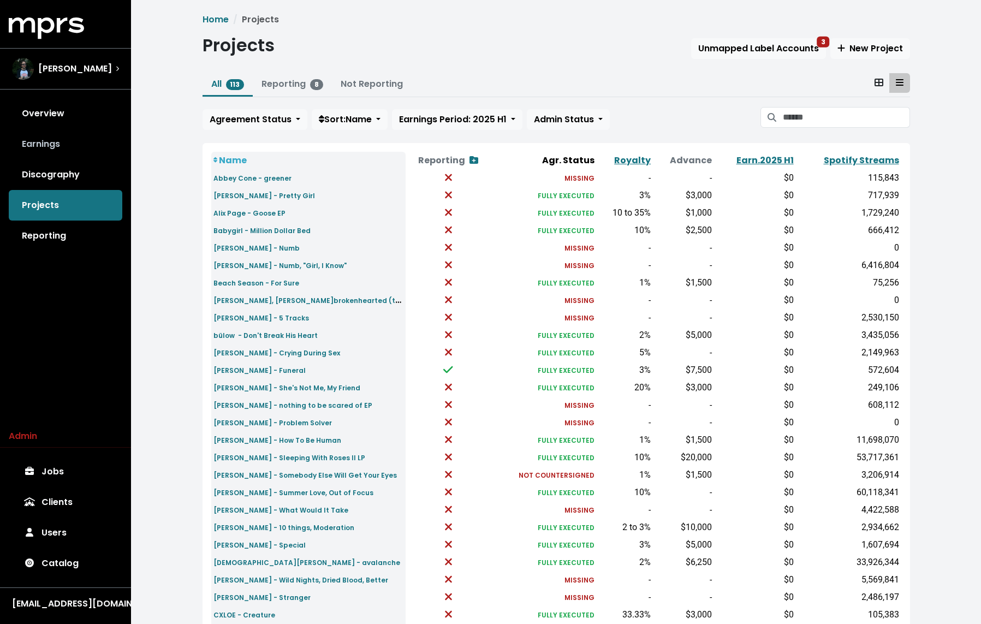
click at [67, 147] on link "Earnings" at bounding box center [66, 144] width 114 height 31
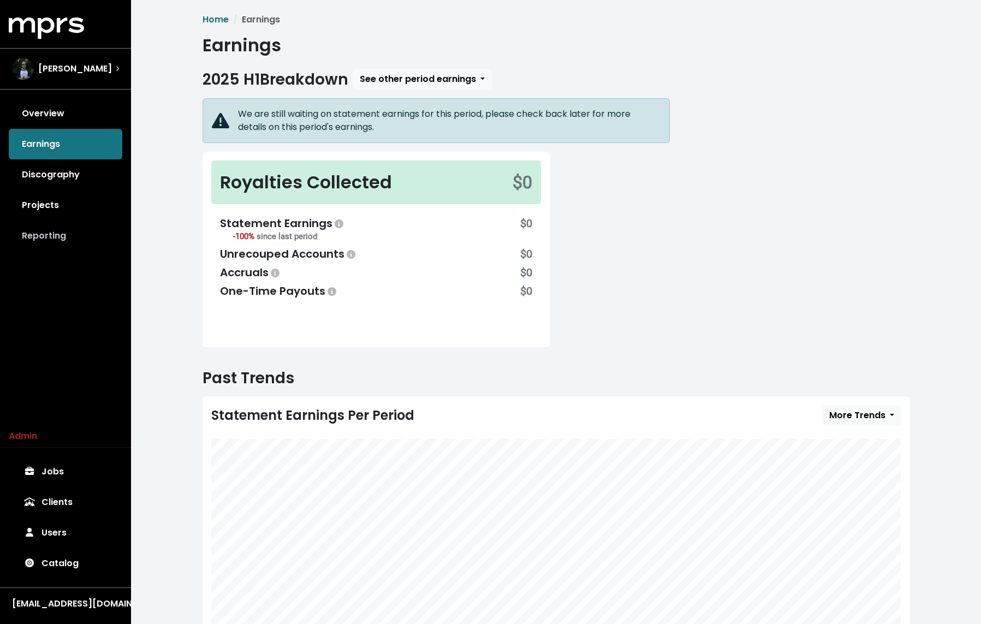
click at [68, 249] on link "Reporting" at bounding box center [66, 235] width 114 height 31
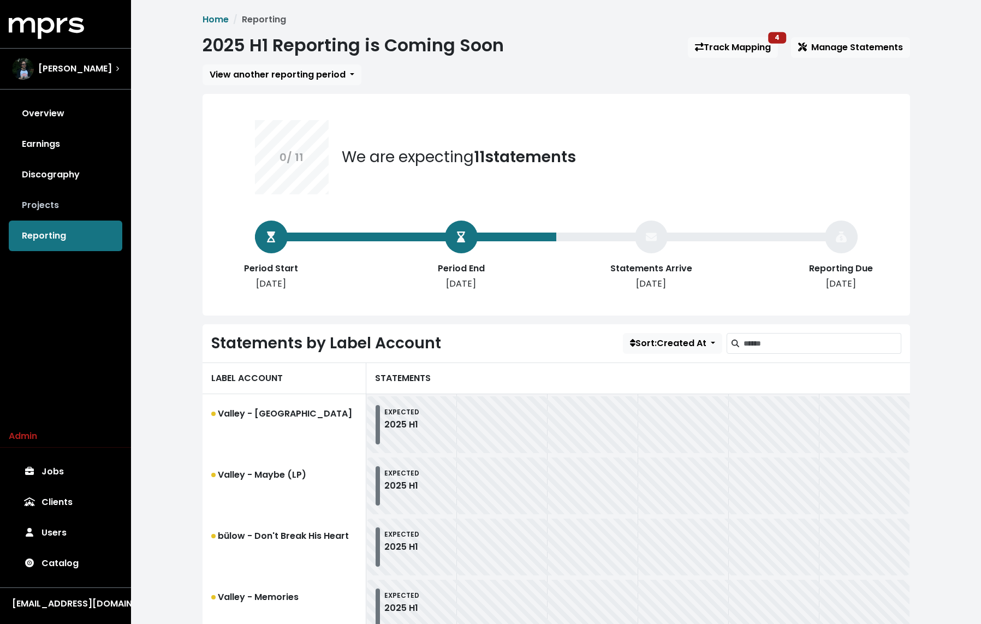
click at [52, 211] on link "Projects" at bounding box center [66, 205] width 114 height 31
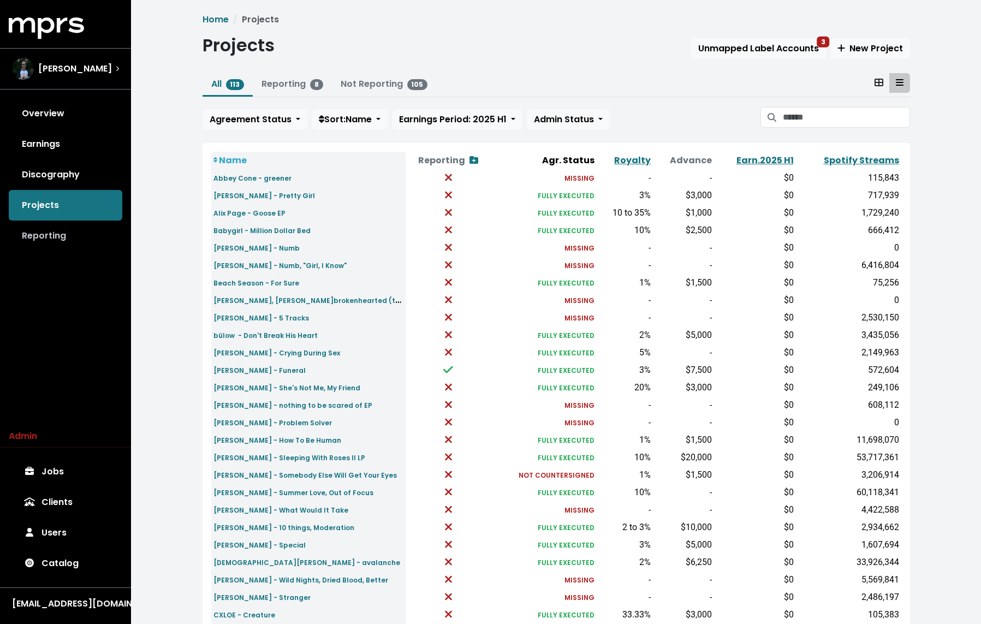
click at [50, 232] on link "Reporting" at bounding box center [66, 235] width 114 height 31
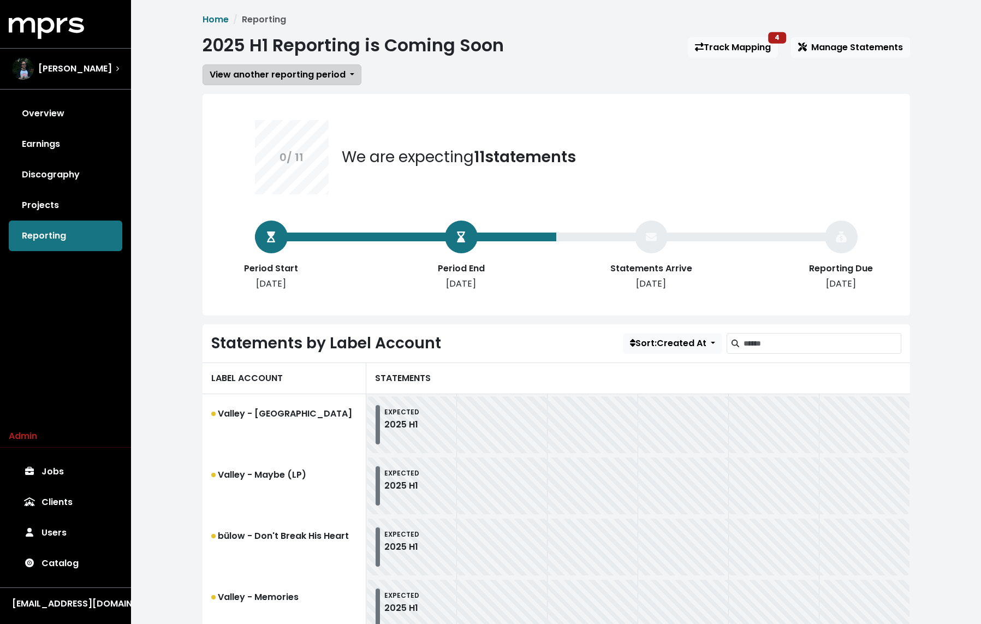
click at [336, 71] on span "View another reporting period" at bounding box center [278, 74] width 136 height 13
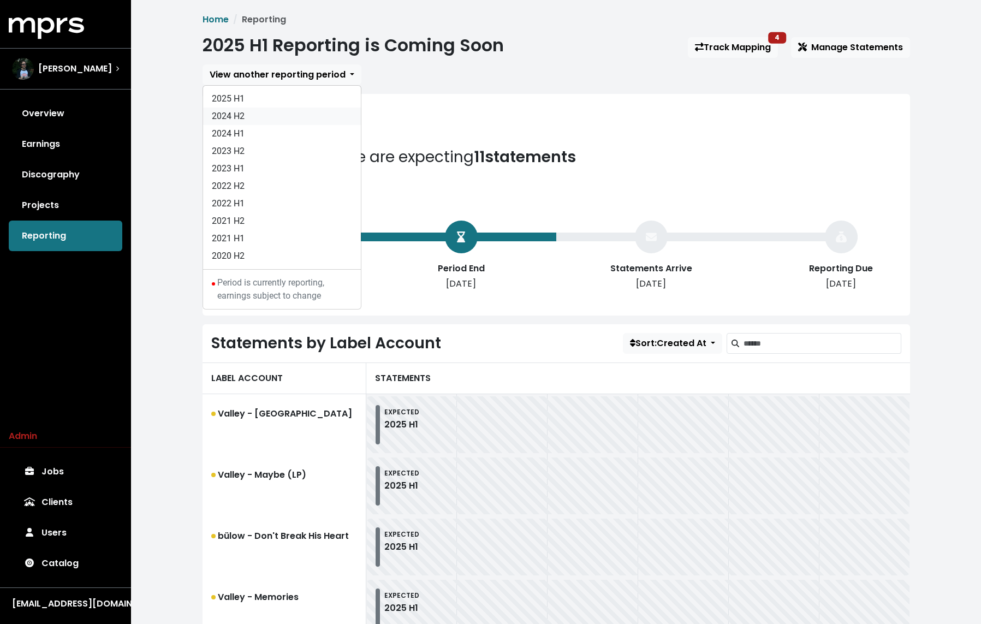
click at [260, 121] on link "2024 H2" at bounding box center [282, 116] width 158 height 17
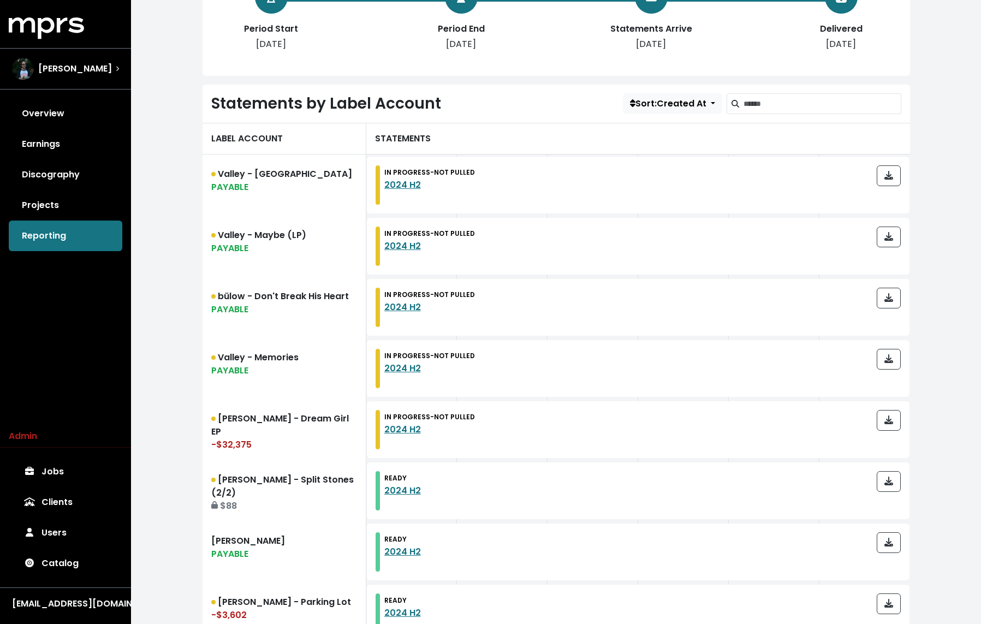
scroll to position [241, 0]
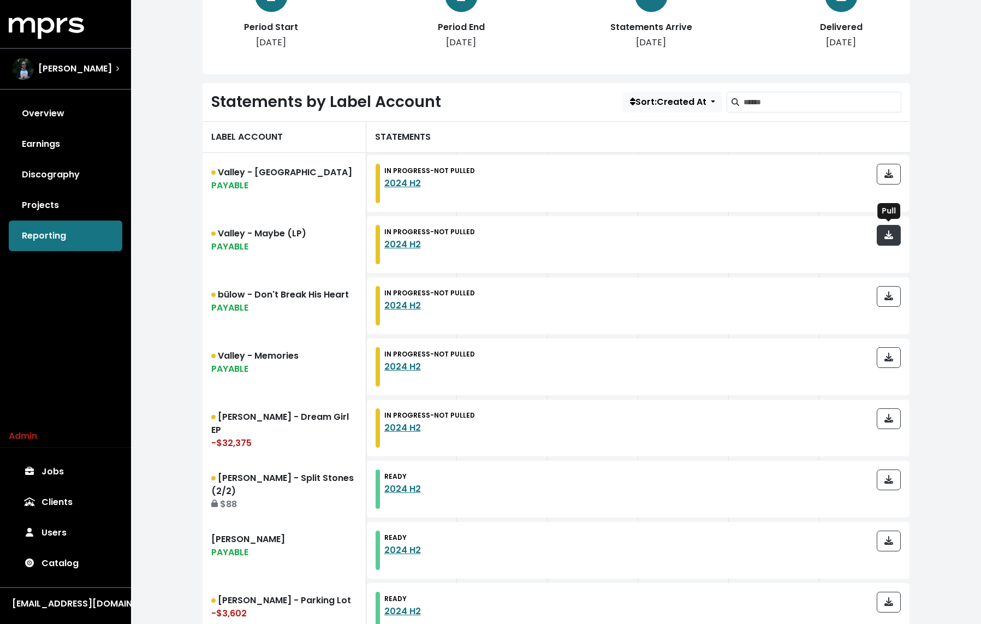
click at [885, 231] on icon "button" at bounding box center [888, 234] width 9 height 9
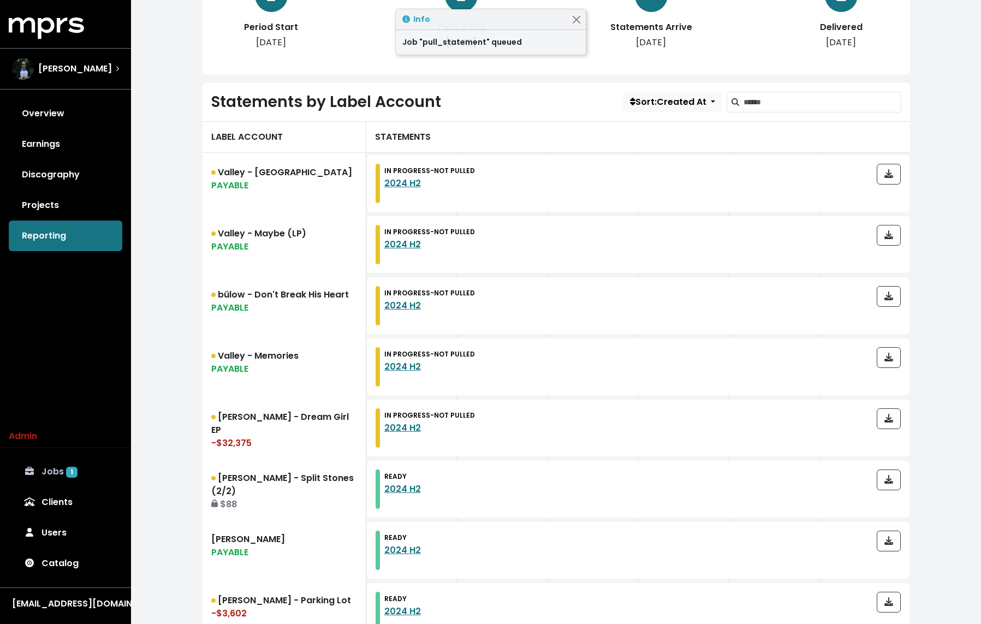
click at [86, 470] on link "Jobs 1" at bounding box center [66, 471] width 114 height 31
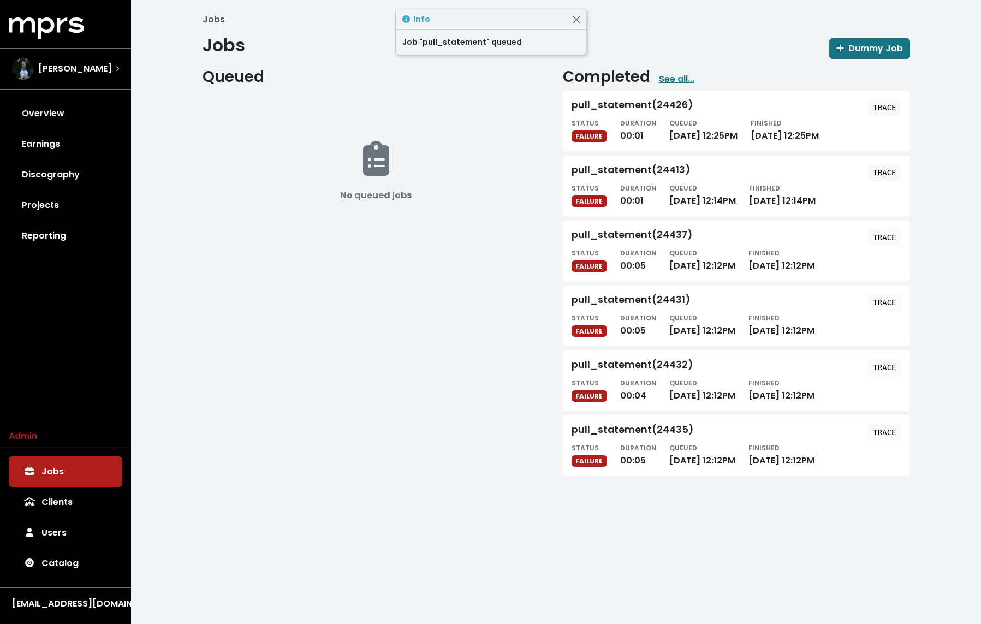
click at [874, 116] on div "STATUS FAILURE DURATION 00:01 QUEUED Sep 9th, 2025 12:25PM FINISHED Sep 9th, 20…" at bounding box center [736, 129] width 330 height 26
click at [881, 108] on tt "TRACE" at bounding box center [884, 107] width 23 height 9
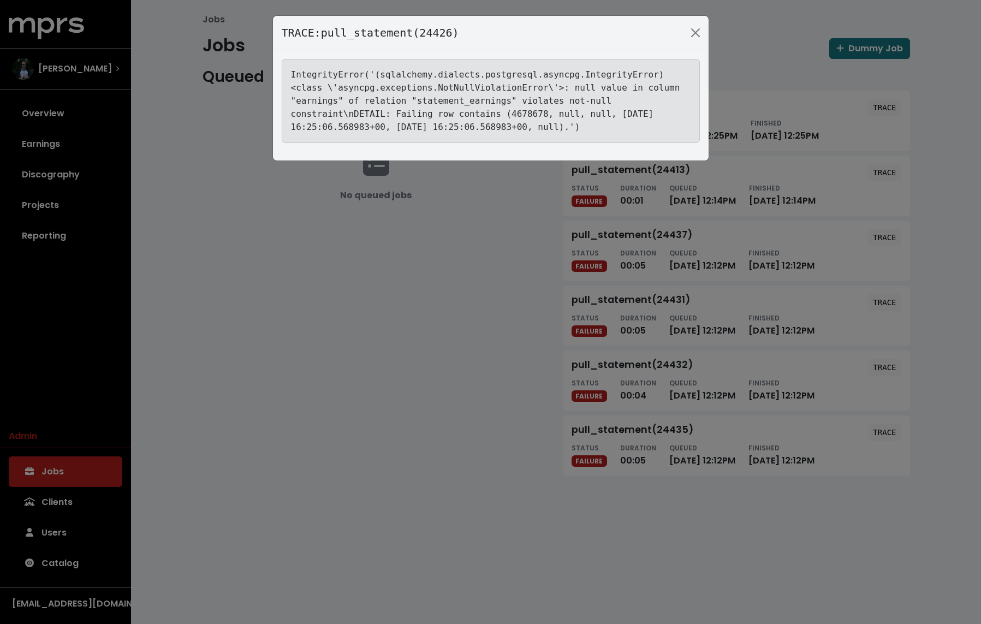
click at [218, 194] on div "TRACE: pull_statement(24426) IntegrityError('(sqlalchemy.dialects.postgresql.as…" at bounding box center [490, 312] width 981 height 624
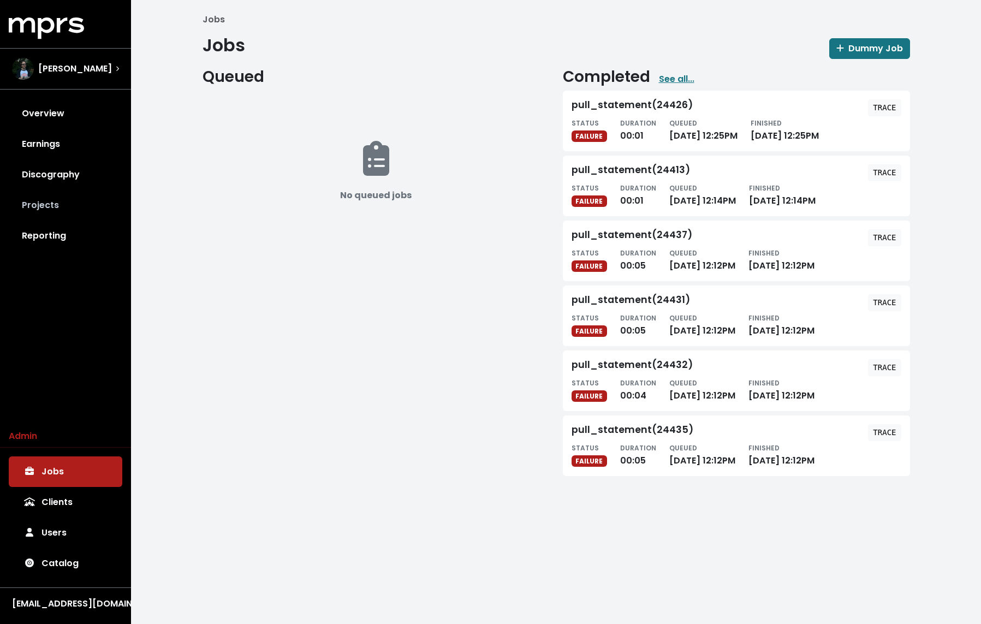
click at [58, 210] on link "Projects" at bounding box center [66, 205] width 114 height 31
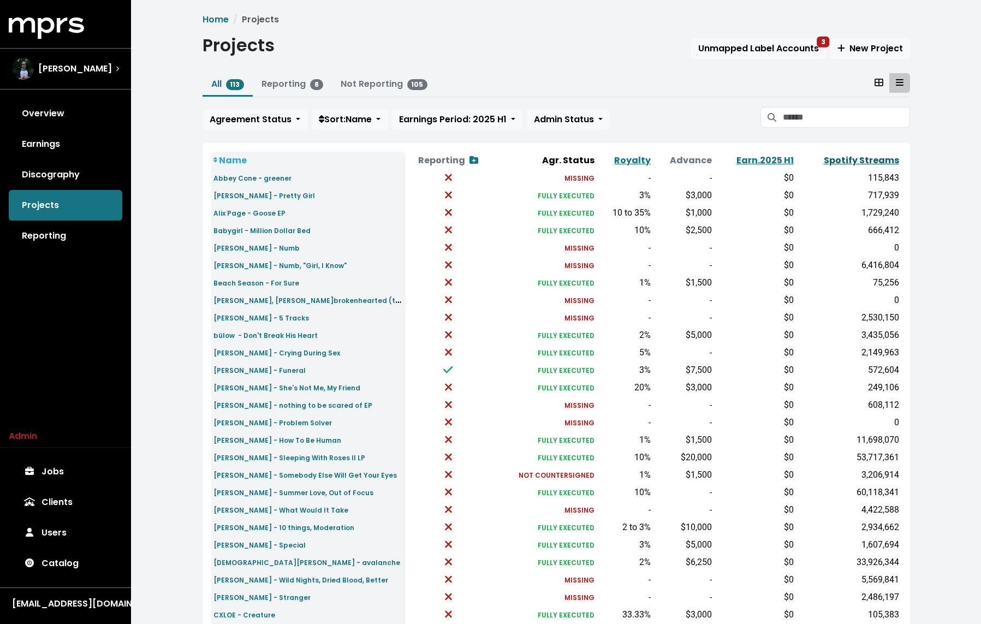
click at [865, 157] on link "Spotify Streams" at bounding box center [861, 160] width 75 height 13
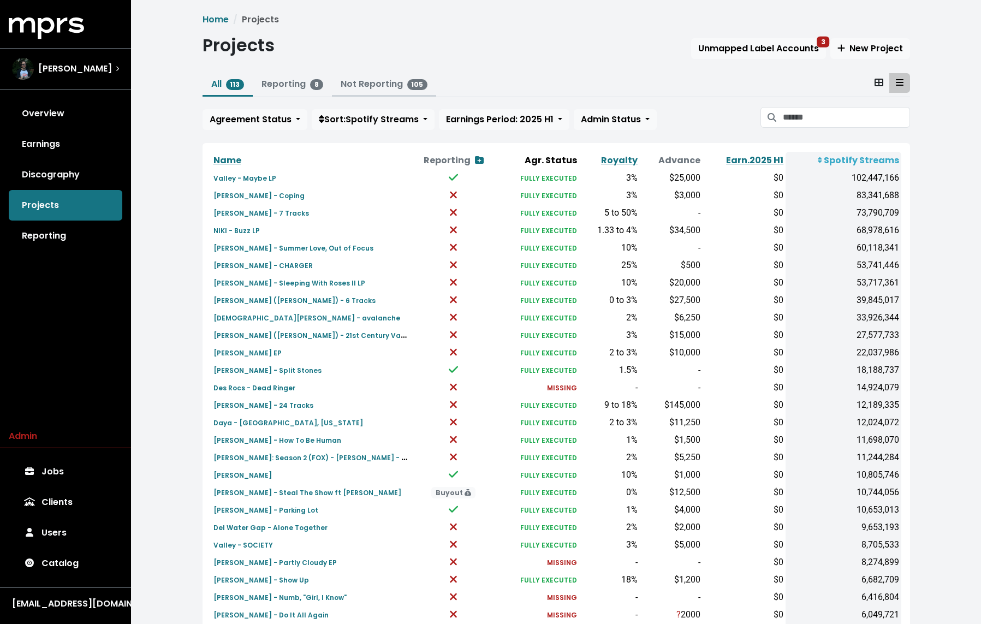
click at [360, 85] on link "Not Reporting 105" at bounding box center [384, 83] width 87 height 13
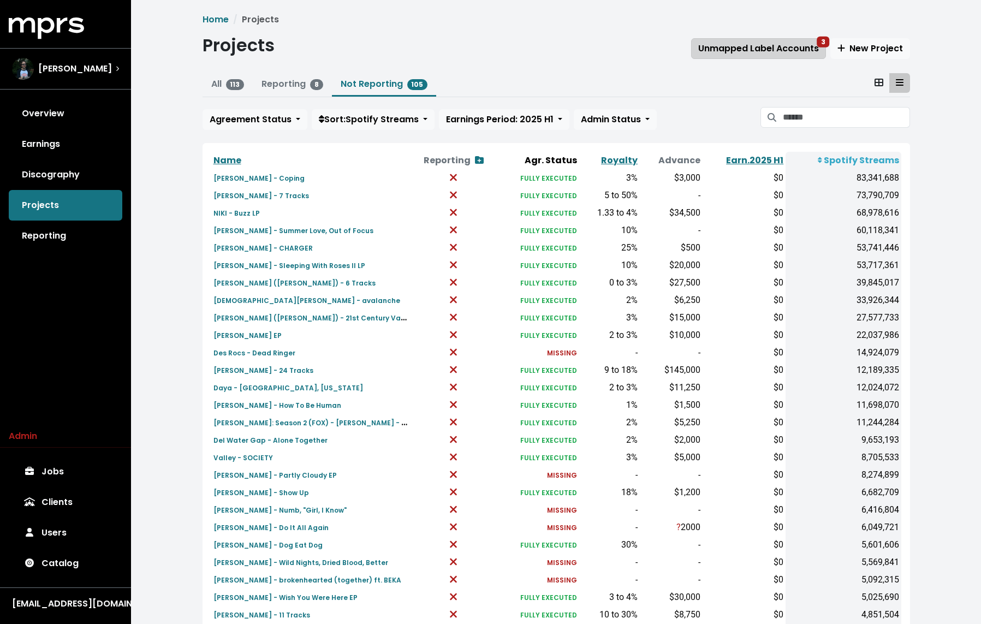
click at [760, 42] on span "Unmapped Label Accounts 3" at bounding box center [758, 48] width 121 height 13
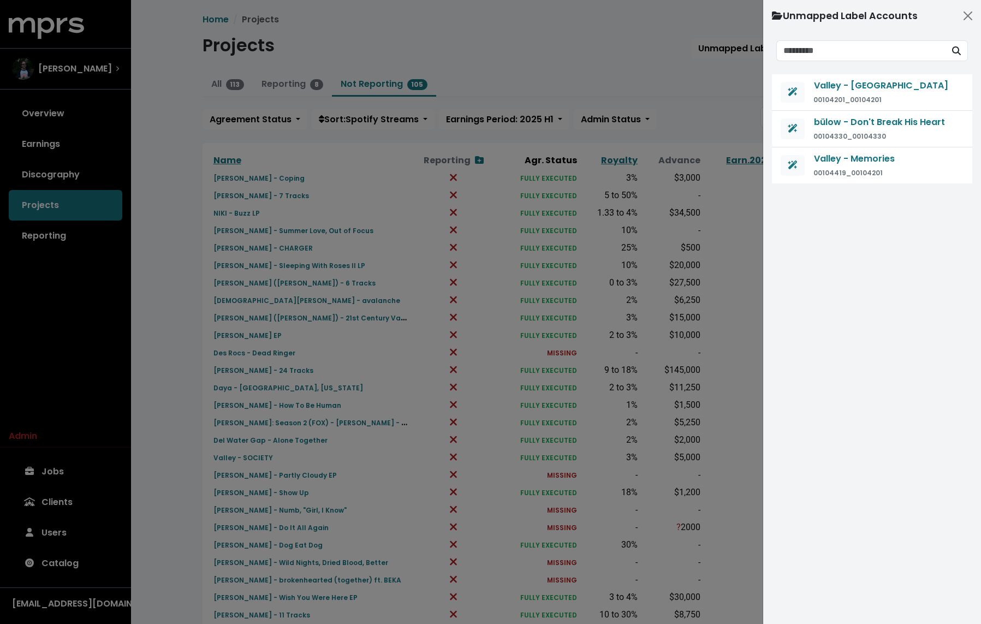
click at [650, 85] on div at bounding box center [490, 312] width 981 height 624
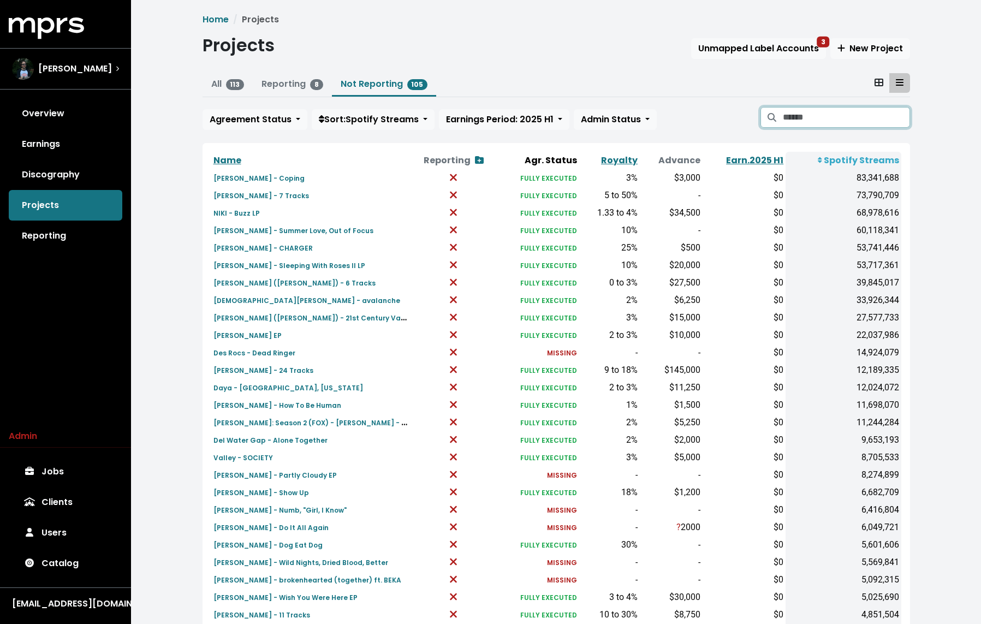
click at [832, 122] on input "Search projects" at bounding box center [846, 117] width 127 height 21
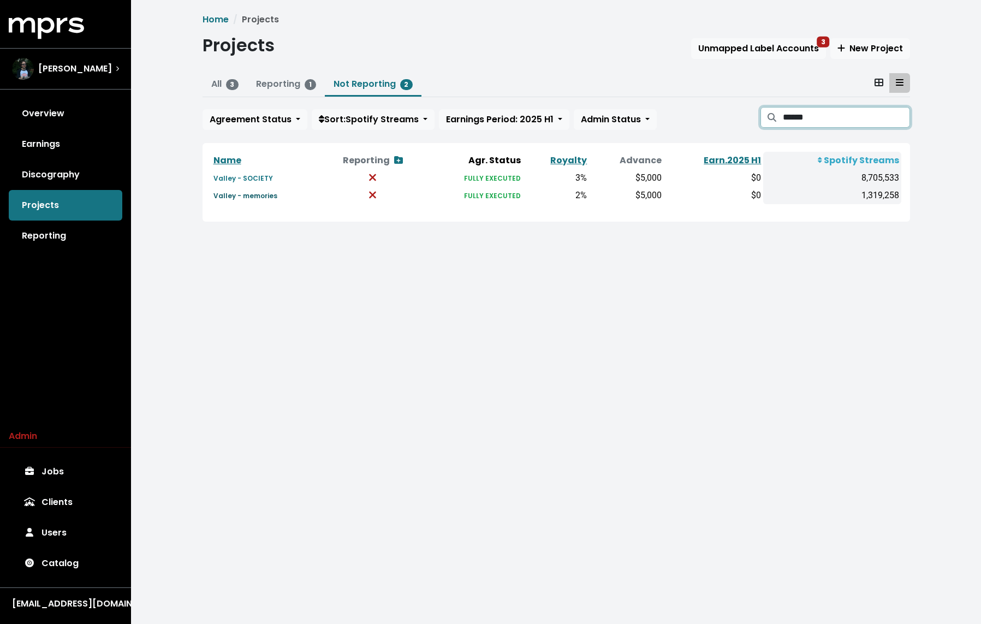
type input "******"
click at [260, 196] on small "Valley - memories" at bounding box center [245, 195] width 64 height 9
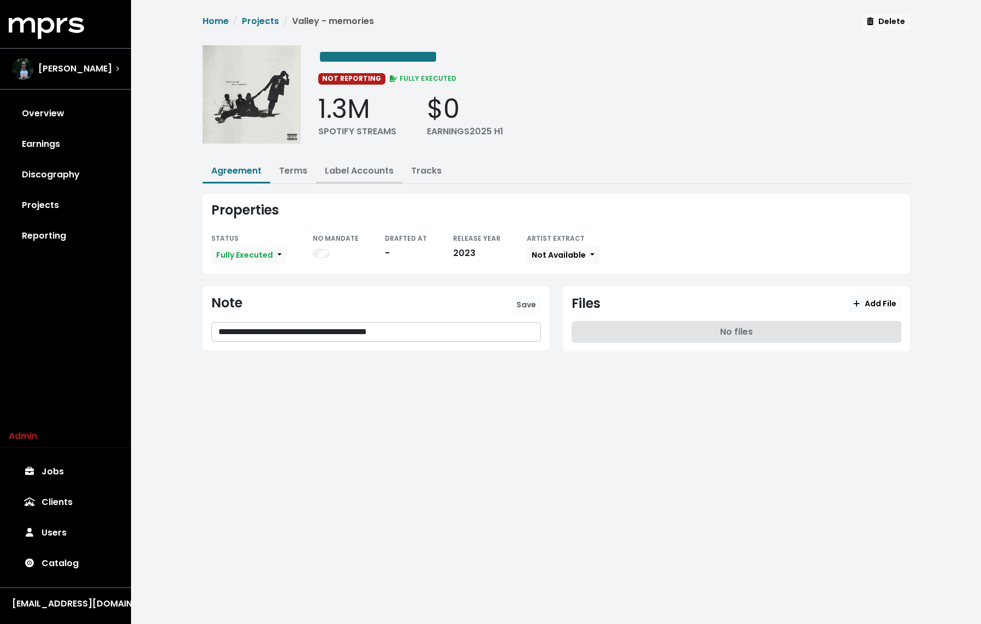
click at [333, 164] on link "Label Accounts" at bounding box center [359, 170] width 69 height 13
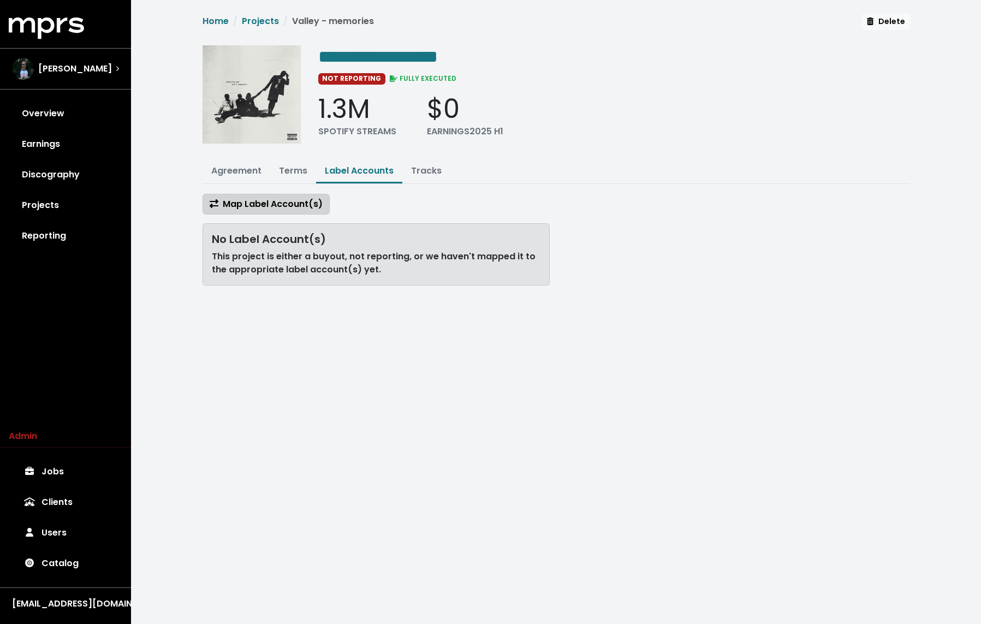
click at [268, 195] on button "Map Label Account(s)" at bounding box center [265, 204] width 127 height 21
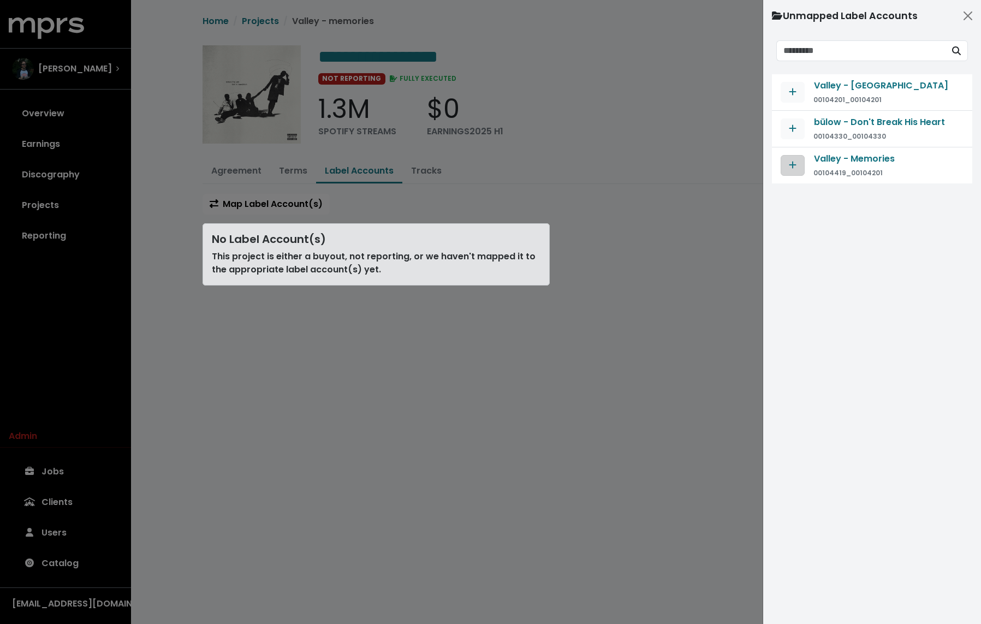
click at [793, 165] on icon "Map contract to selected agreement" at bounding box center [793, 164] width 8 height 9
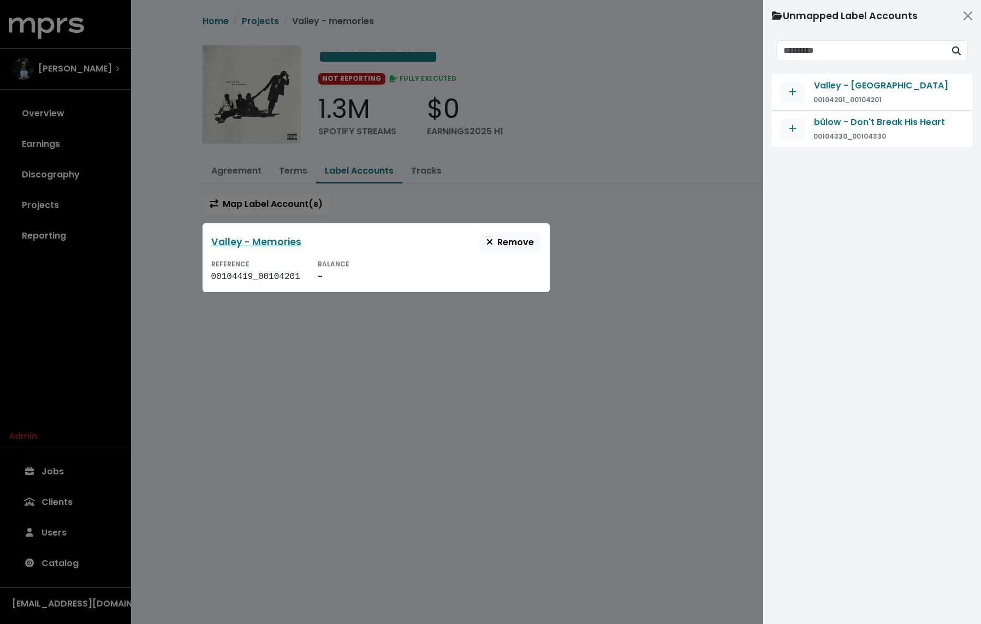
click at [272, 15] on div at bounding box center [490, 312] width 981 height 624
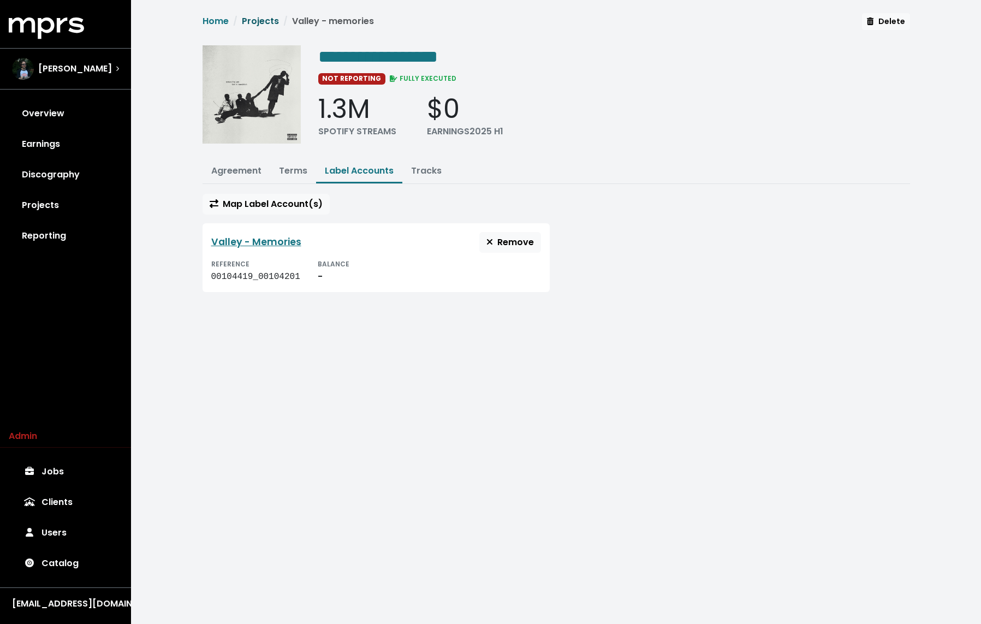
click at [265, 19] on link "Projects" at bounding box center [260, 21] width 37 height 13
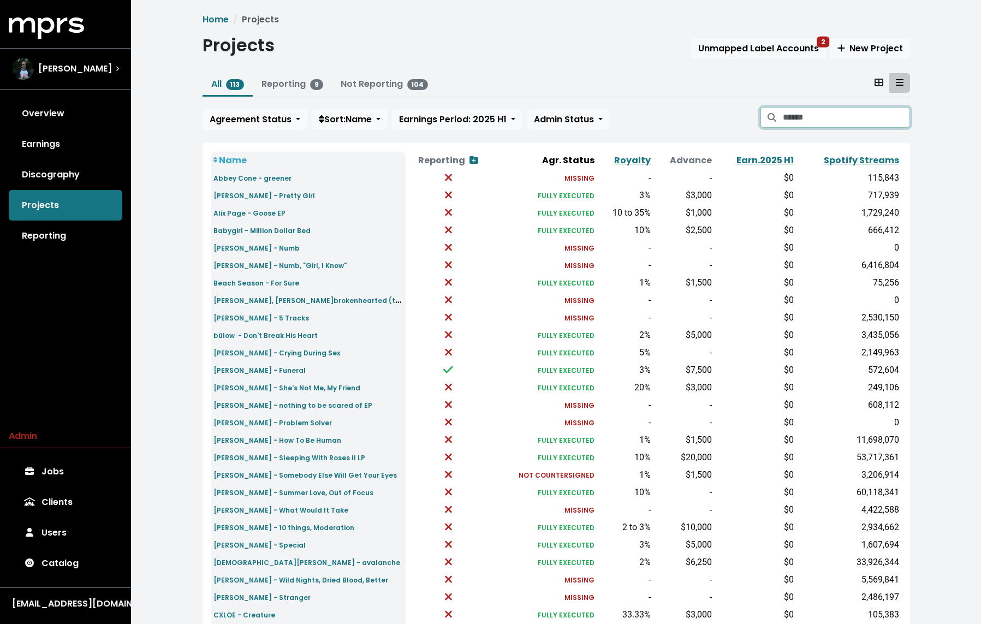
click at [813, 115] on input "Search projects" at bounding box center [846, 117] width 127 height 21
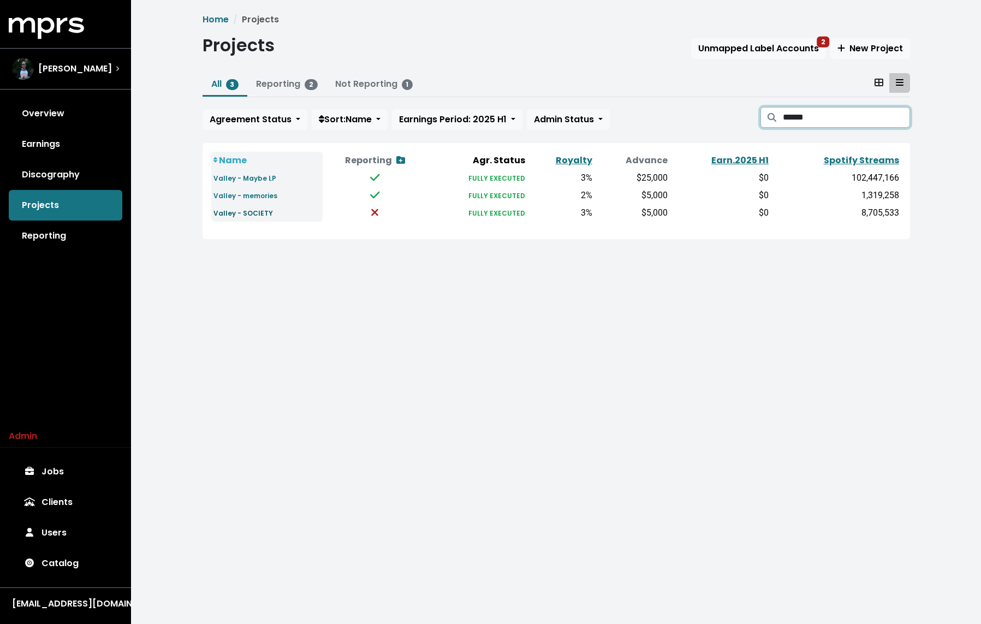
type input "******"
click at [258, 211] on small "Valley - SOCIETY" at bounding box center [242, 212] width 59 height 9
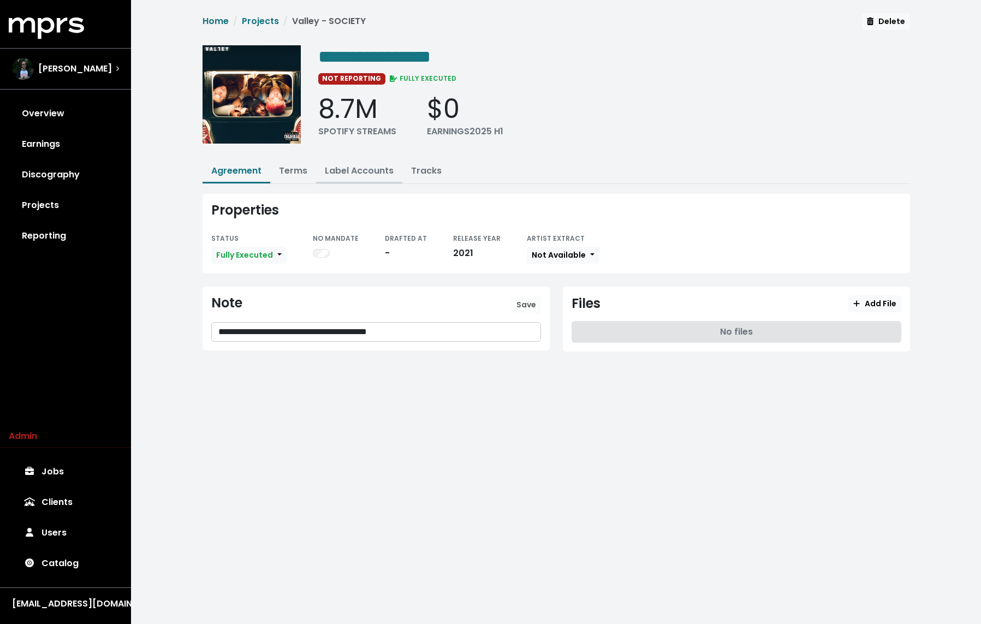
click at [333, 161] on button "Label Accounts" at bounding box center [359, 171] width 86 height 23
click at [316, 161] on button "Label Accounts" at bounding box center [359, 171] width 86 height 23
click at [324, 176] on button "Label Accounts" at bounding box center [359, 171] width 86 height 23
click at [336, 168] on link "Label Accounts" at bounding box center [359, 170] width 69 height 13
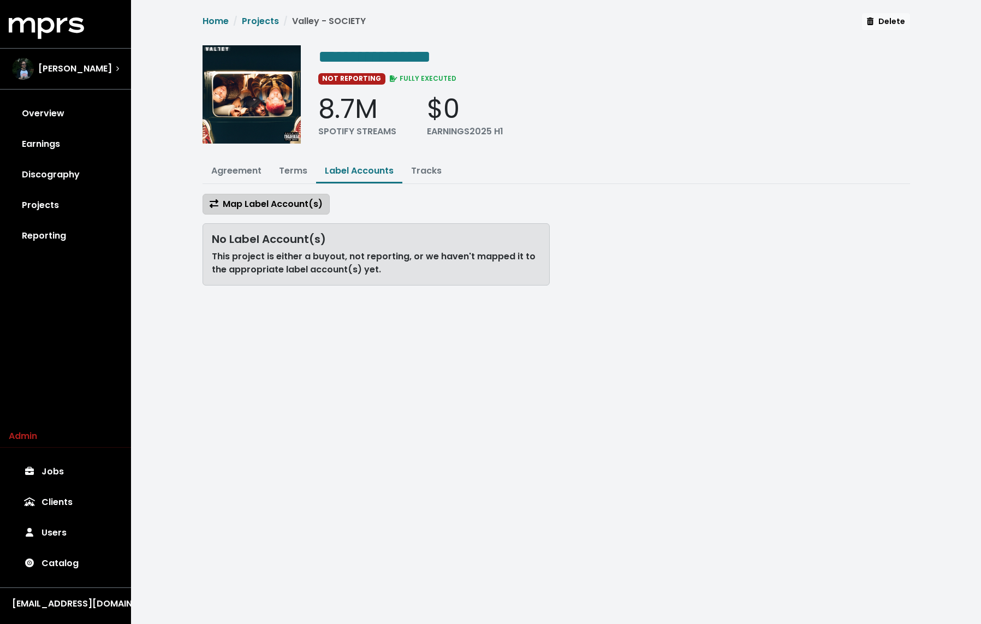
click at [288, 198] on span "Map Label Account(s)" at bounding box center [266, 204] width 113 height 13
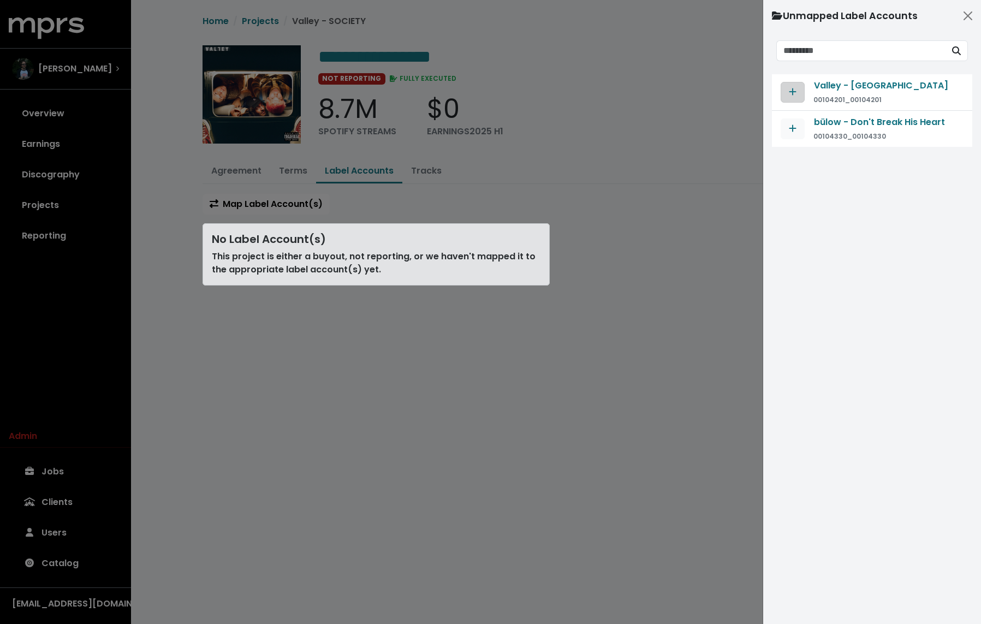
click at [789, 91] on icon "Map contract to selected agreement" at bounding box center [792, 91] width 7 height 7
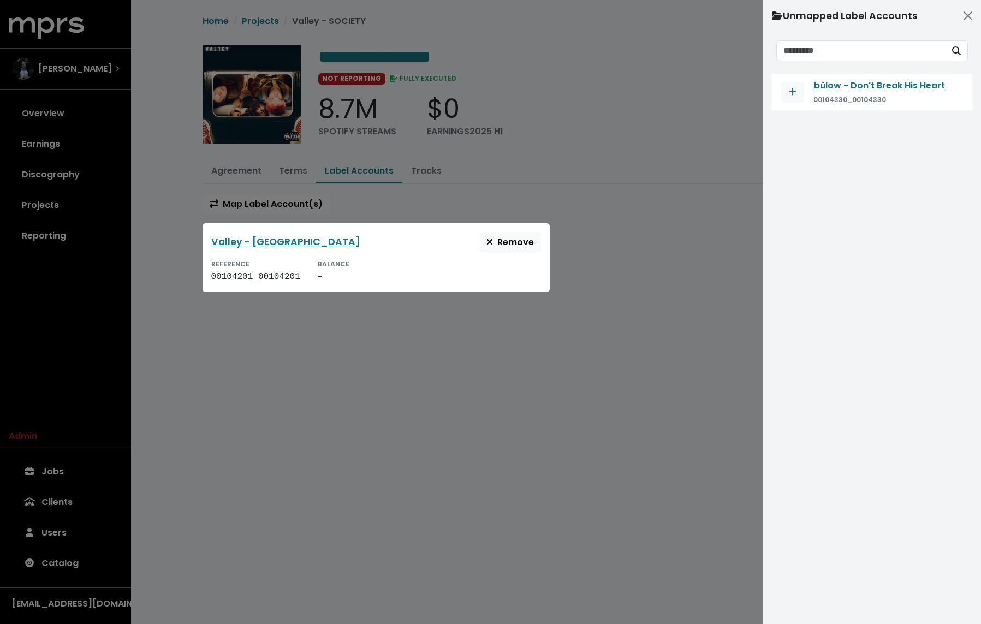
click at [595, 138] on div at bounding box center [490, 312] width 981 height 624
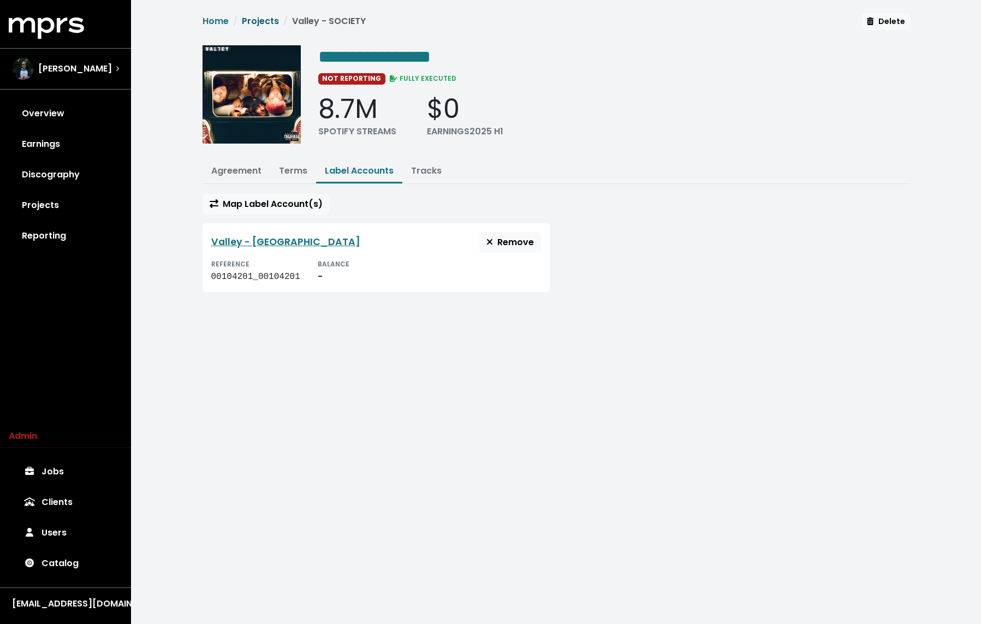
click at [266, 24] on link "Projects" at bounding box center [260, 21] width 37 height 13
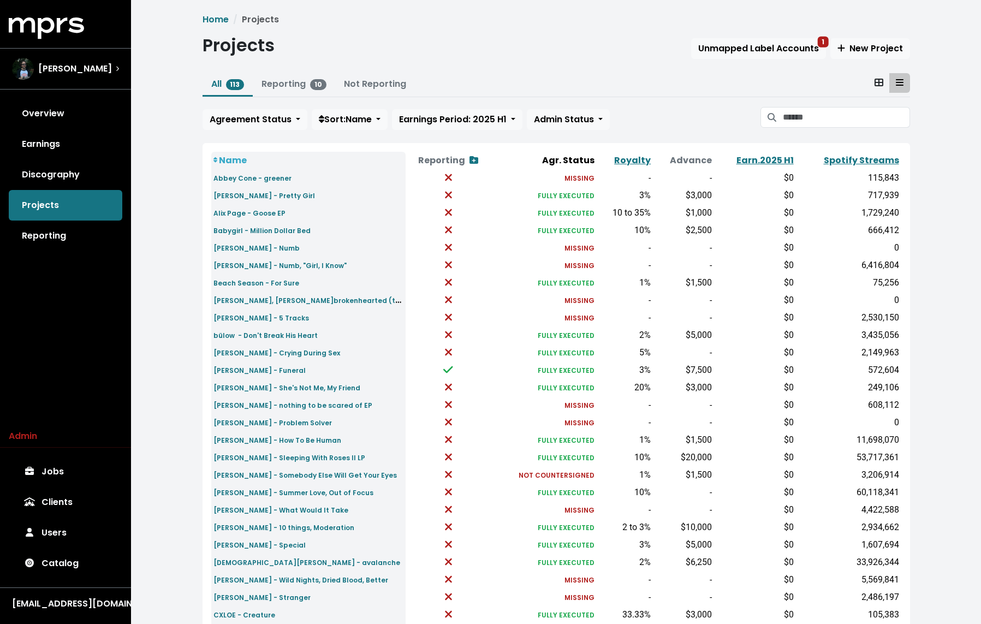
click at [812, 102] on div "All 113 Reporting 10 Not Reporting Agreement Status Sort: Name Earnings Period:…" at bounding box center [555, 103] width 707 height 61
click at [800, 114] on input "Search projects" at bounding box center [846, 117] width 127 height 21
type input "***"
click at [857, 157] on link "Spotify Streams" at bounding box center [861, 160] width 75 height 13
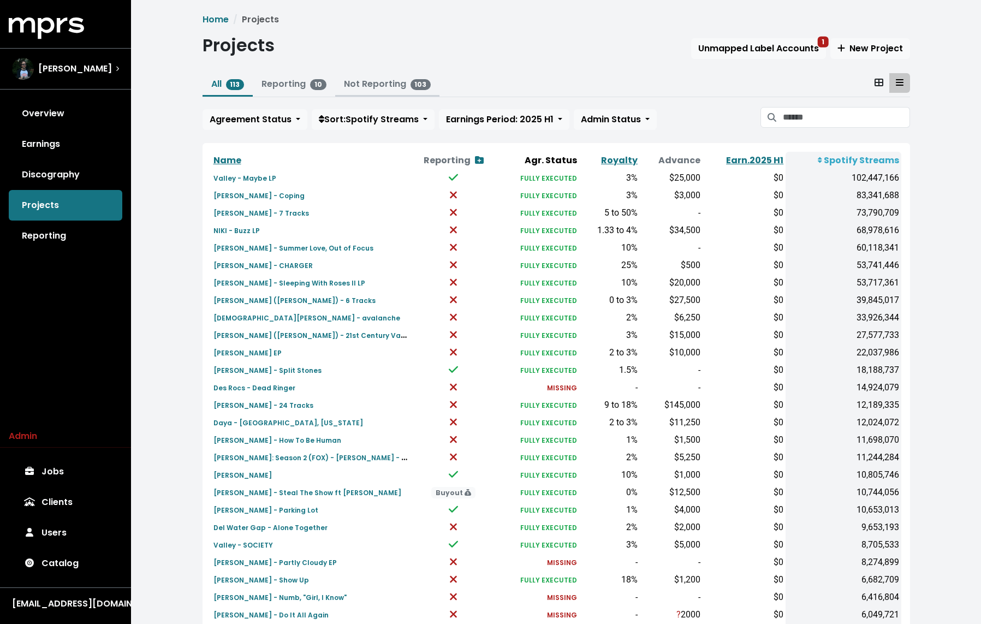
click at [381, 74] on button "Not Reporting 103" at bounding box center [387, 84] width 105 height 23
click at [371, 82] on link "Not Reporting 103" at bounding box center [387, 83] width 87 height 13
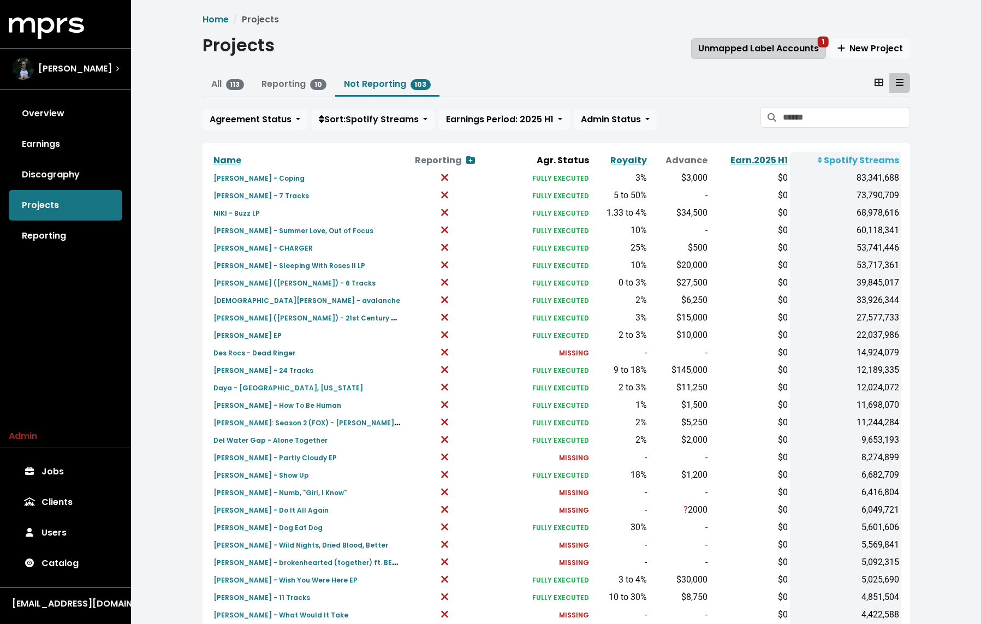
click at [749, 46] on span "Unmapped Label Accounts 1" at bounding box center [758, 48] width 121 height 13
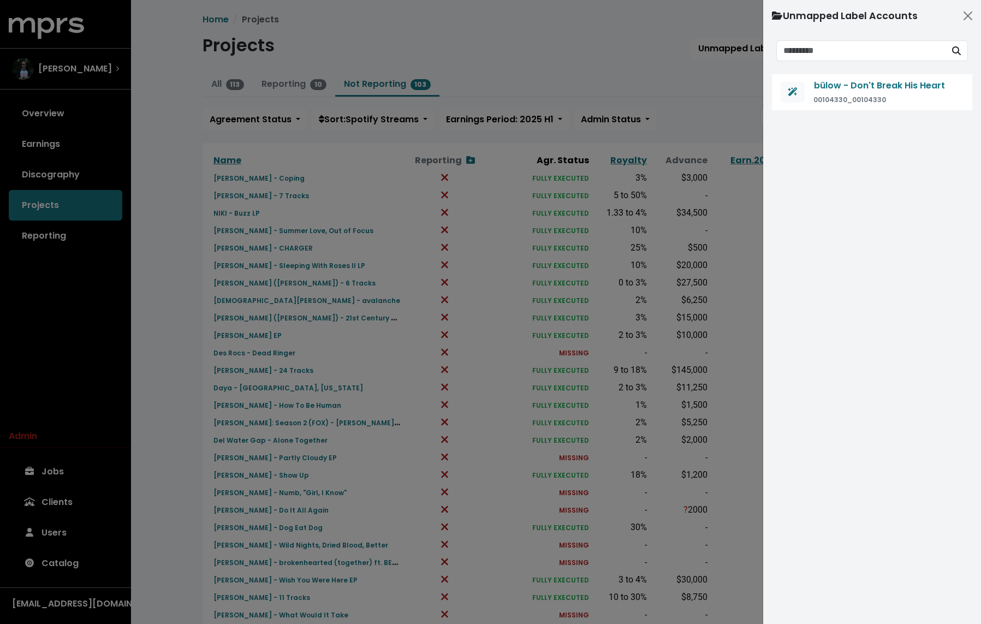
click at [519, 46] on div at bounding box center [490, 312] width 981 height 624
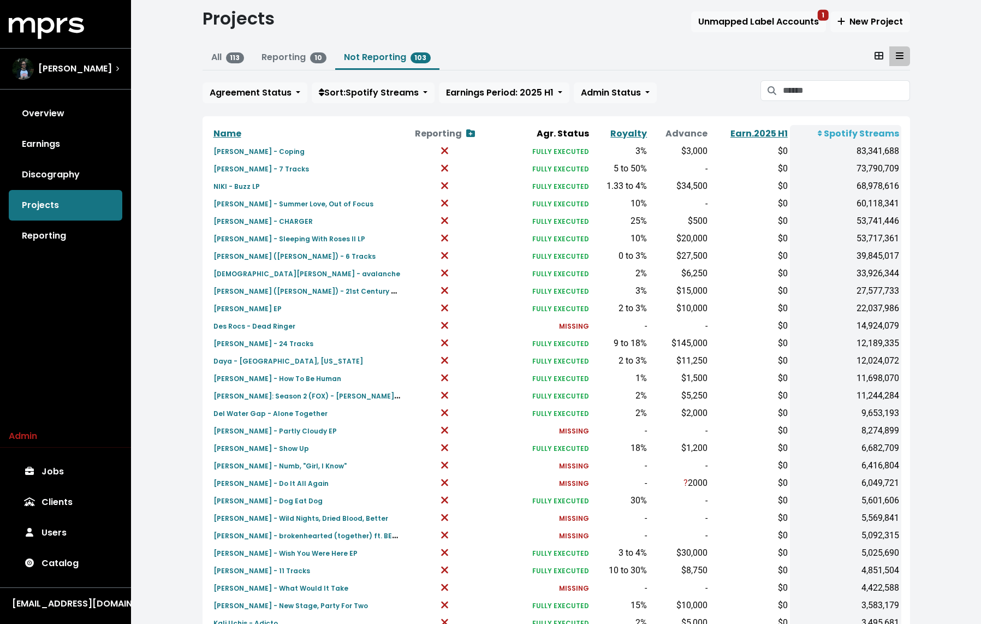
scroll to position [25, 0]
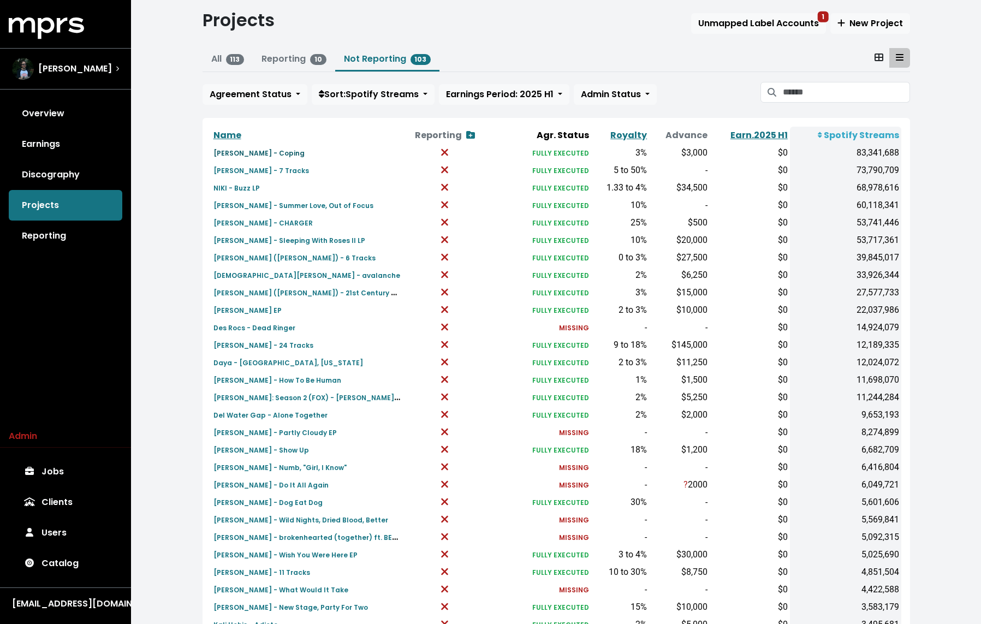
click at [278, 150] on small "[PERSON_NAME] - Coping" at bounding box center [258, 152] width 91 height 9
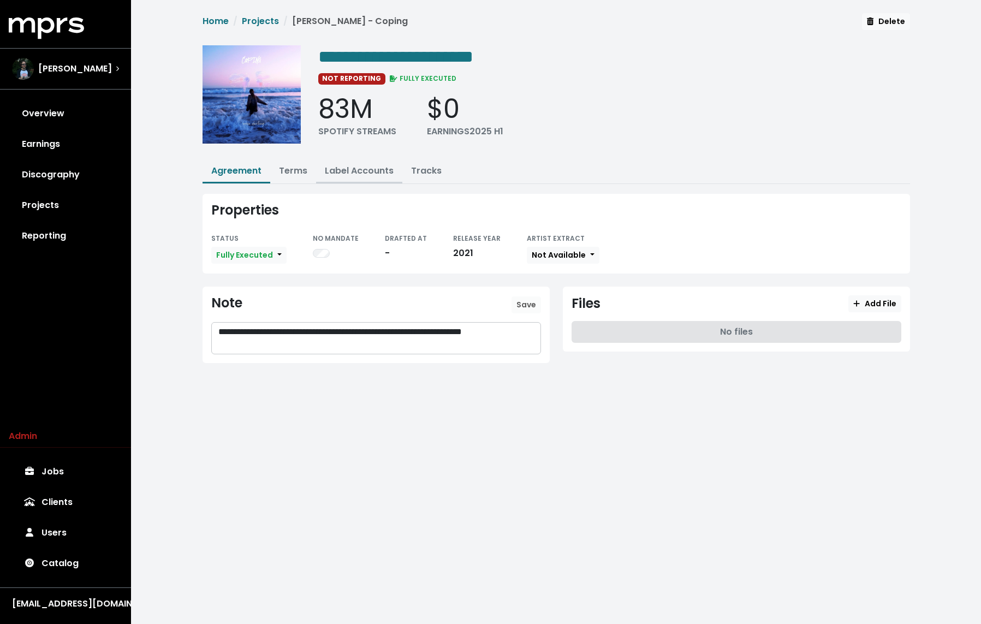
click at [367, 164] on link "Label Accounts" at bounding box center [359, 170] width 69 height 13
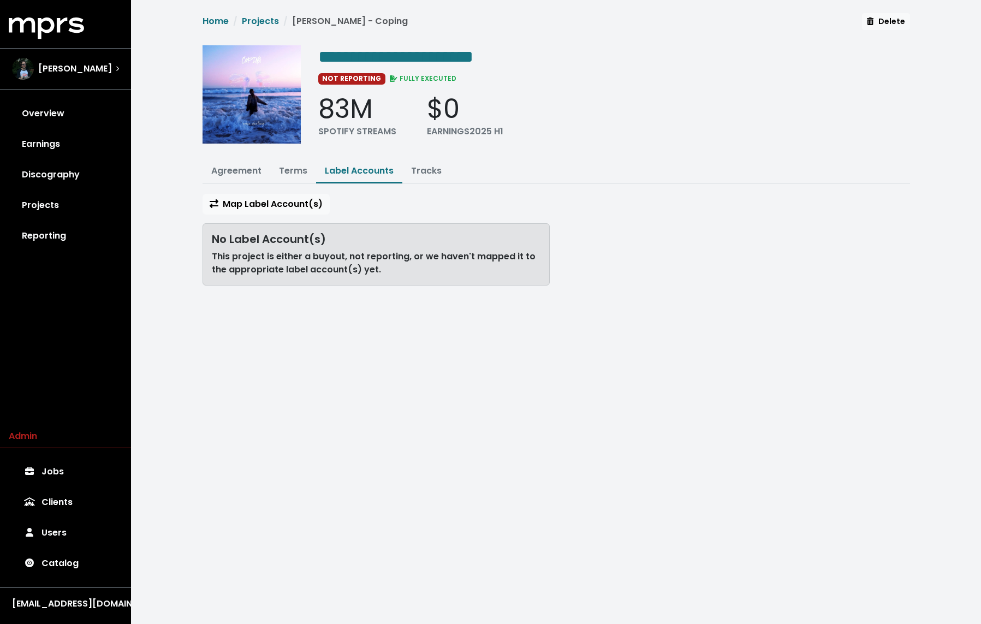
click at [294, 194] on div "Map Label Account(s)" at bounding box center [375, 204] width 347 height 21
click at [288, 200] on span "Map Label Account(s)" at bounding box center [266, 204] width 113 height 13
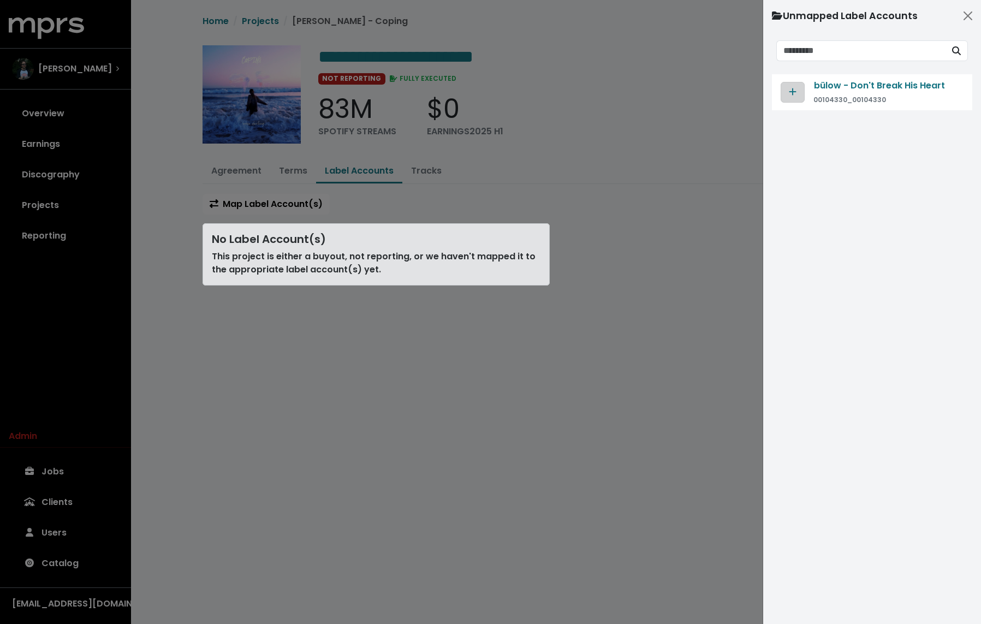
click at [795, 92] on icon "Map contract to selected agreement" at bounding box center [793, 91] width 8 height 9
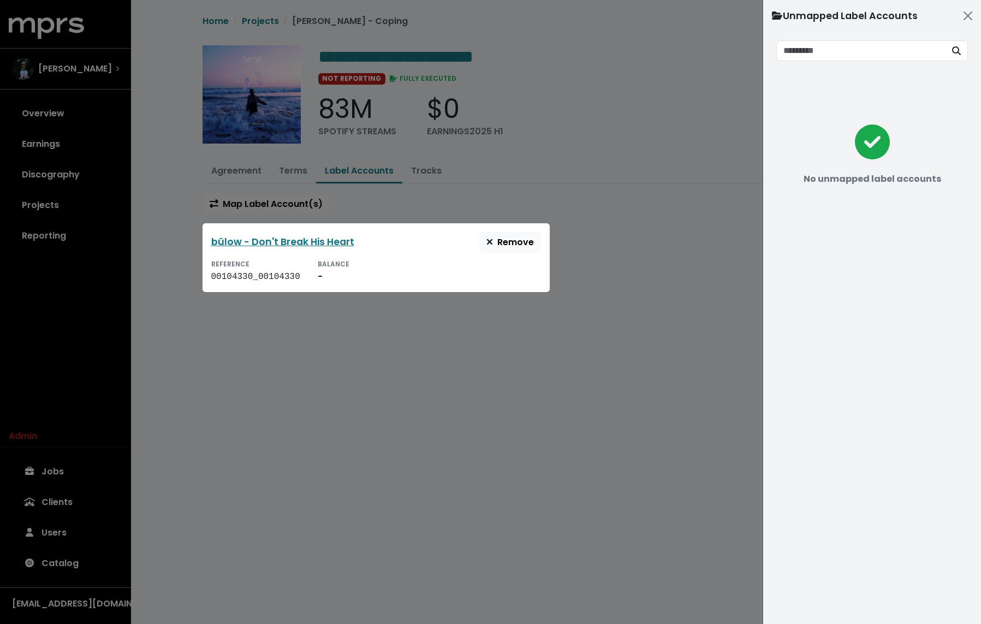
click at [280, 24] on div at bounding box center [490, 312] width 981 height 624
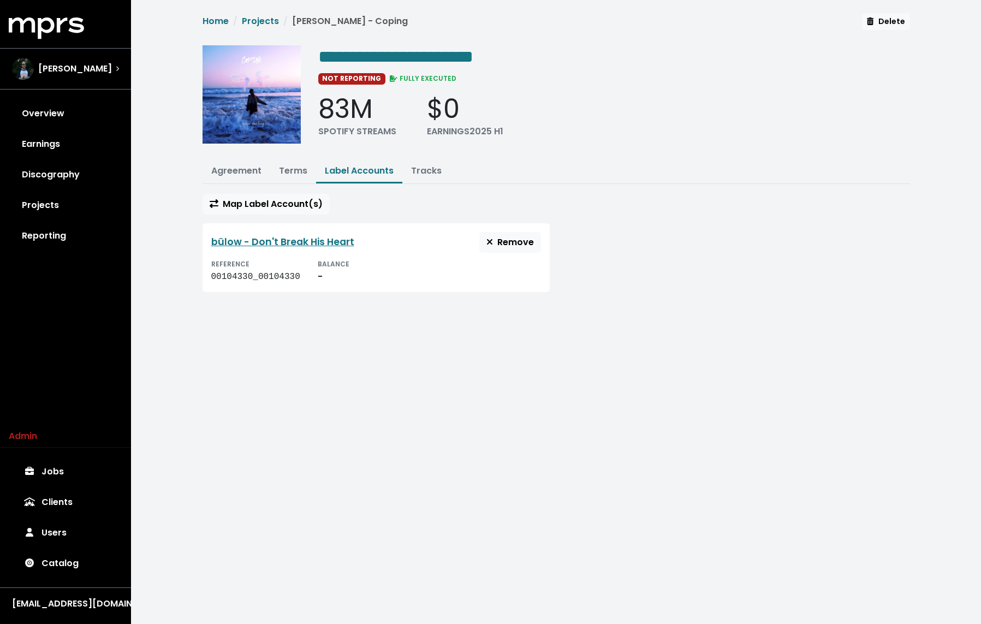
click at [261, 21] on link "Projects" at bounding box center [260, 21] width 37 height 13
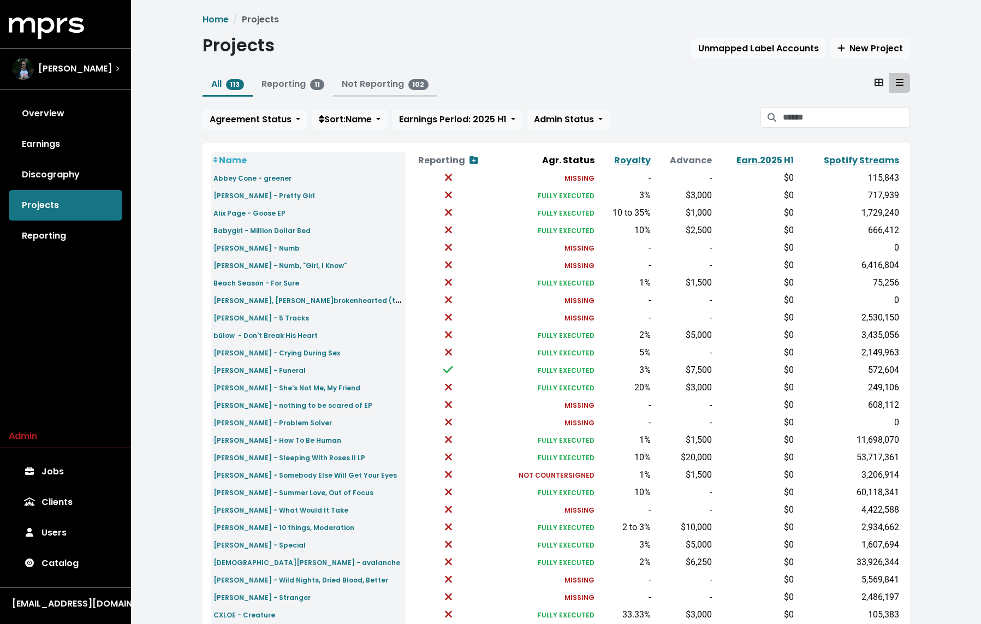
click at [339, 93] on button "Not Reporting 102" at bounding box center [385, 84] width 105 height 23
click at [372, 80] on link "Not Reporting 102" at bounding box center [385, 83] width 87 height 13
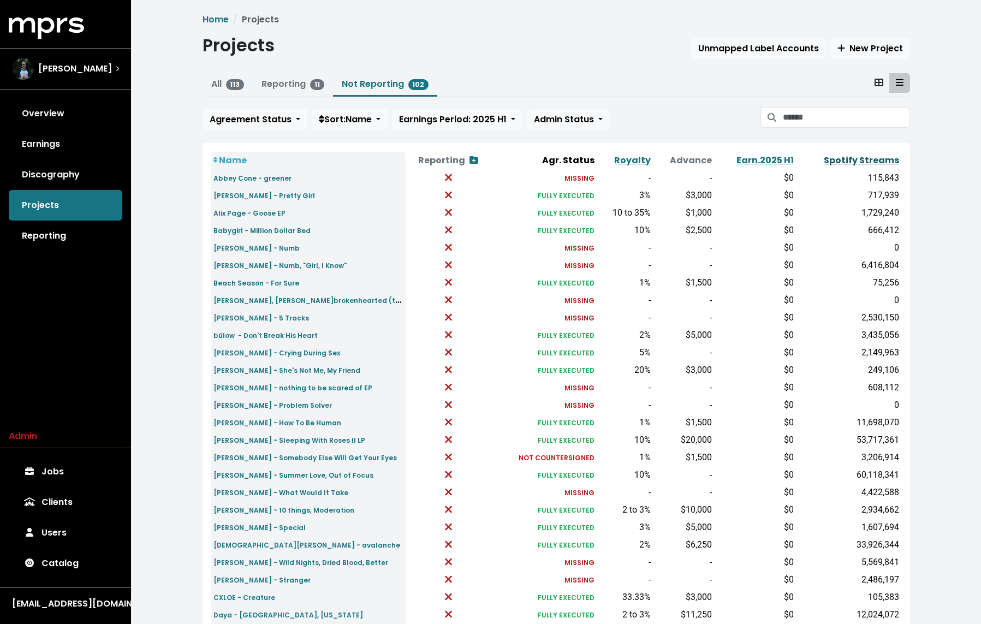
click at [860, 157] on link "Spotify Streams" at bounding box center [861, 160] width 75 height 13
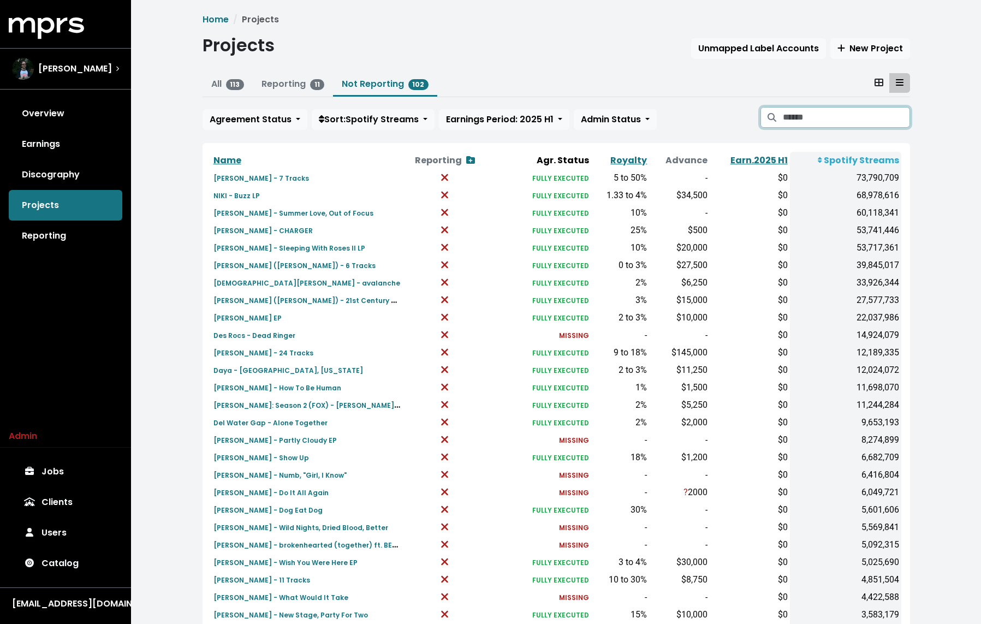
click at [823, 117] on input "Search projects" at bounding box center [846, 117] width 127 height 21
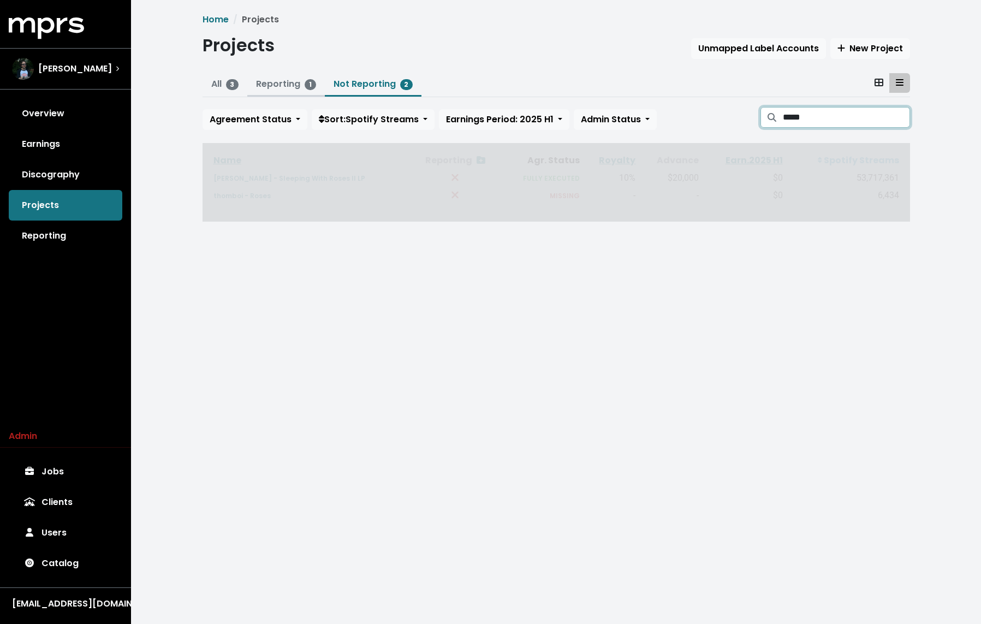
type input "*****"
click at [283, 77] on button "Reporting 1" at bounding box center [285, 84] width 77 height 23
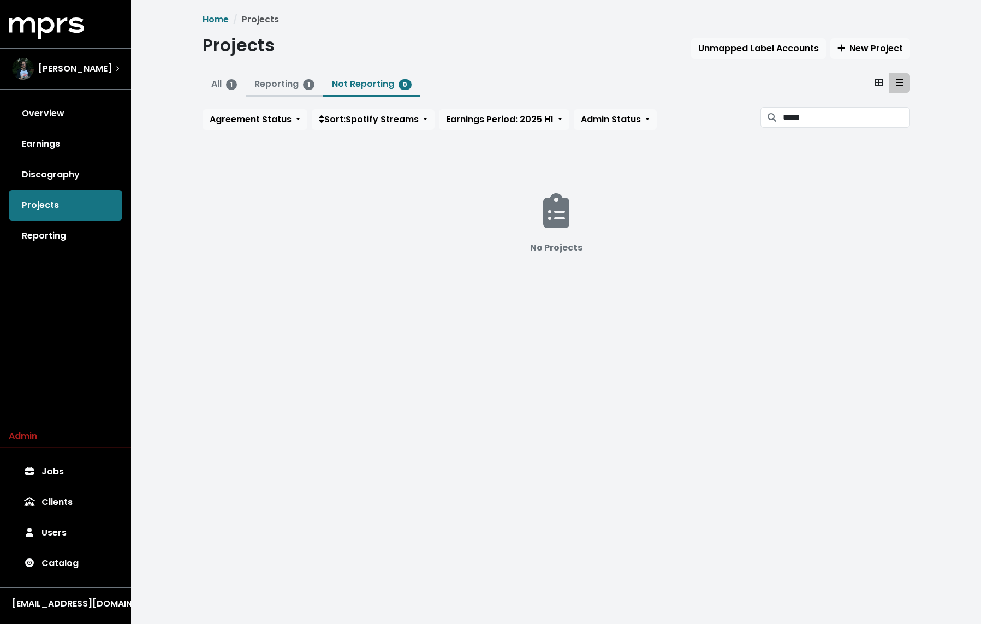
click at [272, 84] on link "Reporting 1" at bounding box center [284, 83] width 60 height 13
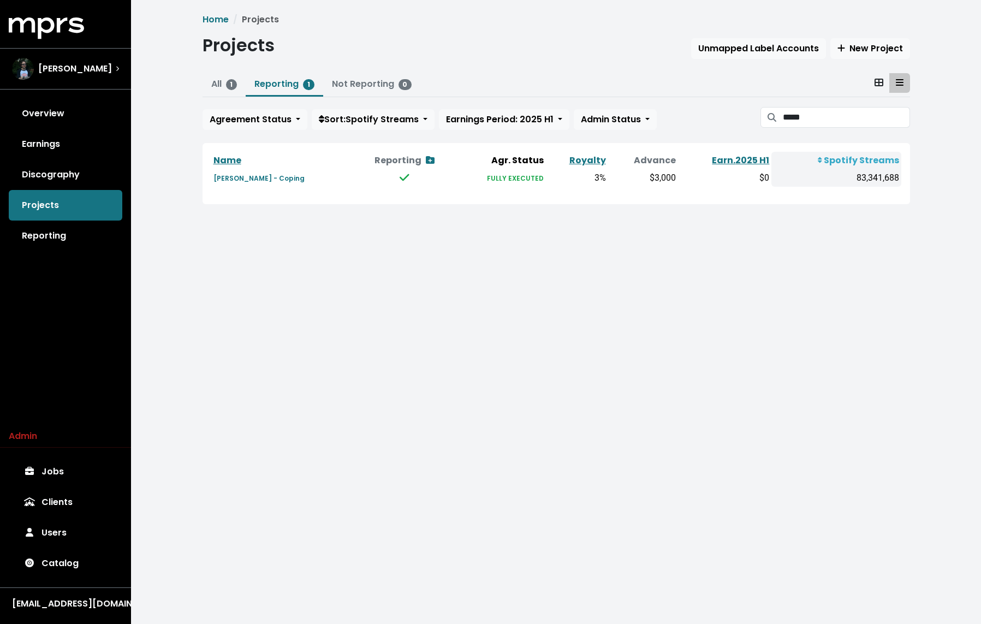
click at [241, 183] on td "[PERSON_NAME] - Coping" at bounding box center [283, 177] width 145 height 17
click at [241, 177] on small "[PERSON_NAME] - Coping" at bounding box center [258, 178] width 91 height 9
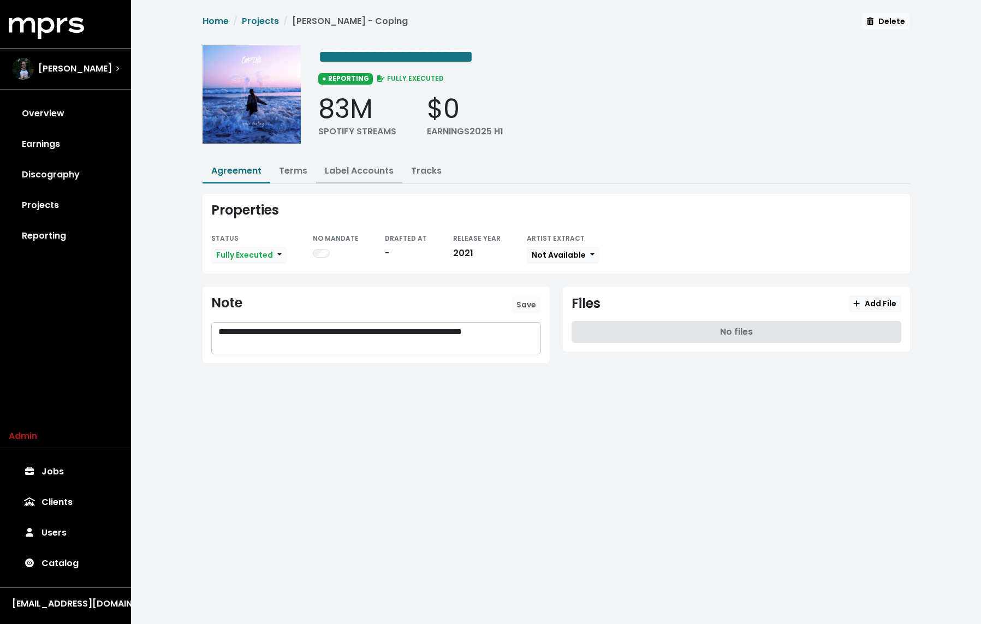
click at [333, 164] on link "Label Accounts" at bounding box center [359, 170] width 69 height 13
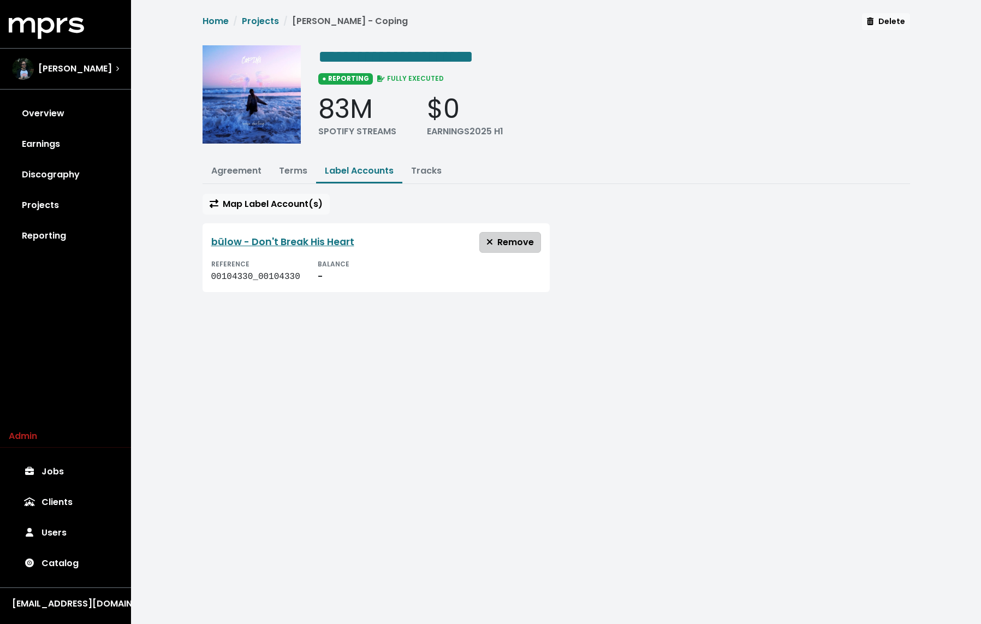
click at [506, 242] on span "Remove" at bounding box center [509, 242] width 47 height 13
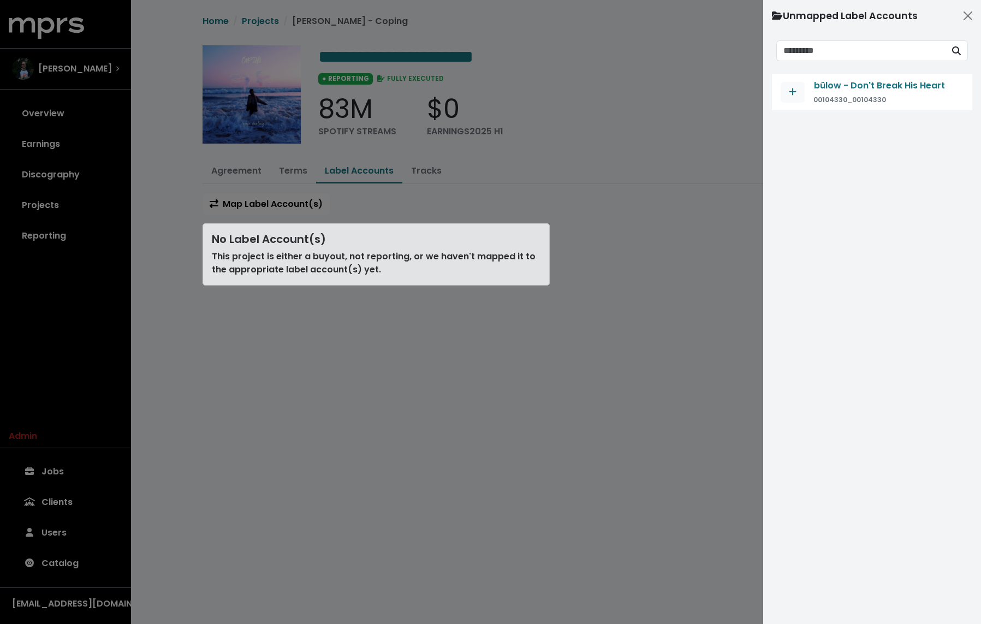
click at [74, 112] on div at bounding box center [490, 312] width 981 height 624
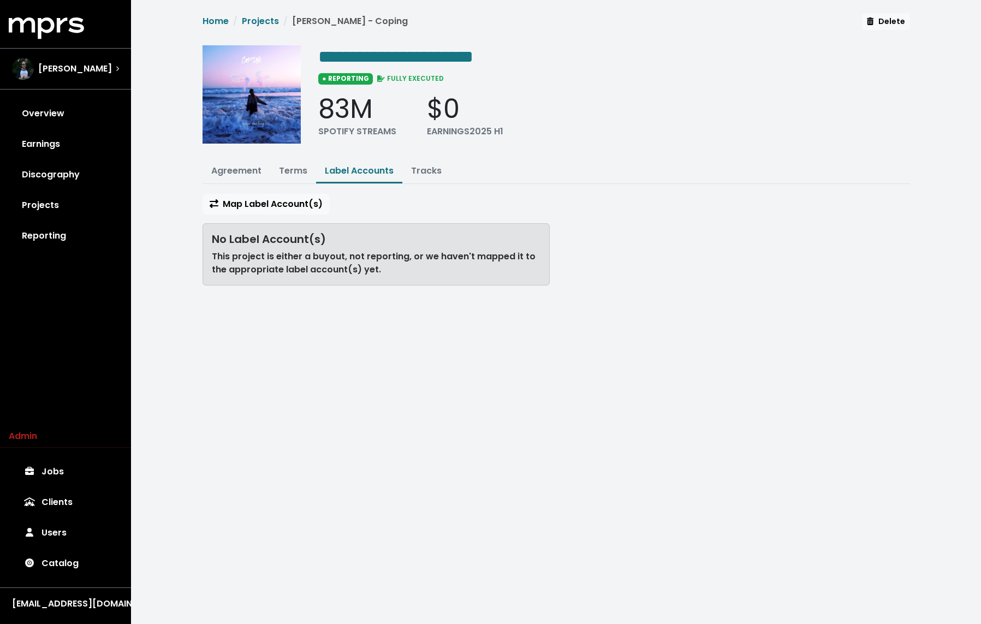
click at [53, 112] on link "Overview" at bounding box center [66, 113] width 114 height 31
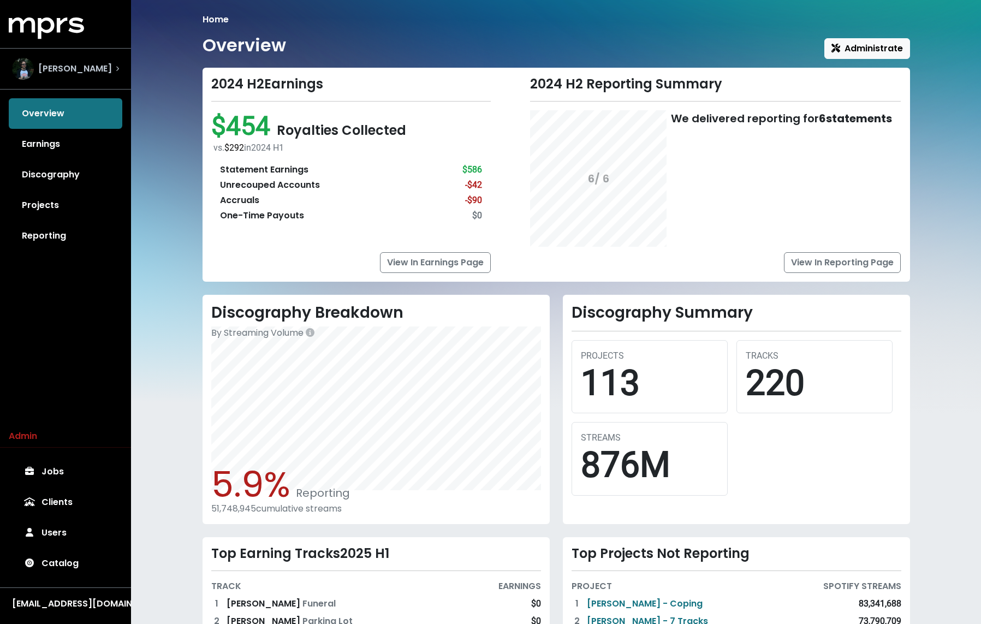
click at [90, 79] on div "[PERSON_NAME]" at bounding box center [62, 69] width 100 height 22
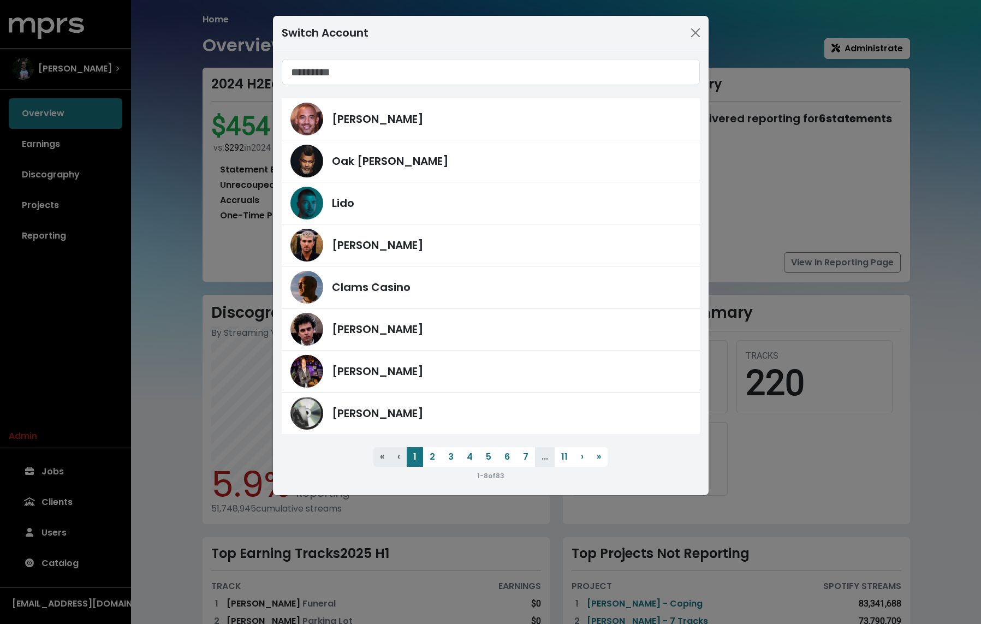
click at [172, 144] on div "Switch Account Harvey Mason Jr Oak Felder Lido Fred Gibson Clams Casino James F…" at bounding box center [490, 312] width 981 height 624
